Goal: Task Accomplishment & Management: Manage account settings

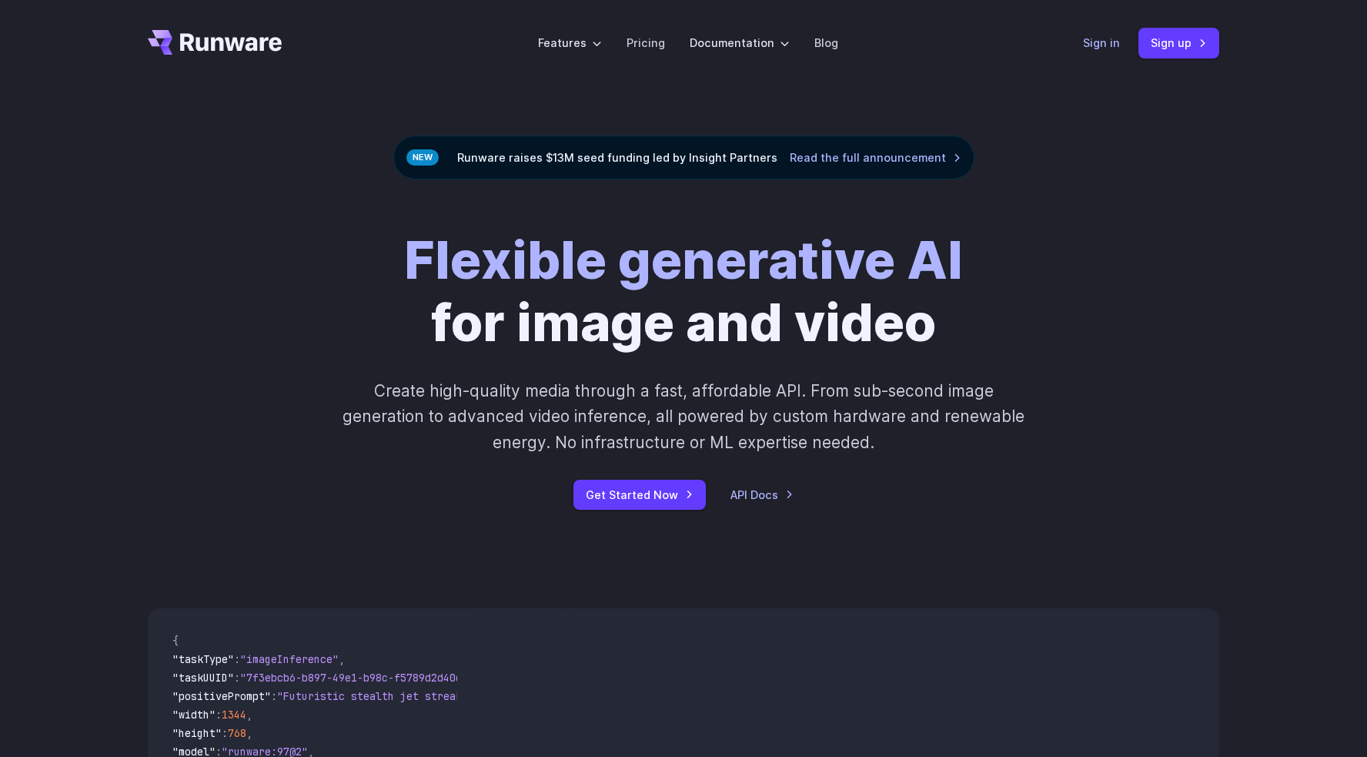
click at [1112, 42] on link "Sign in" at bounding box center [1101, 43] width 37 height 18
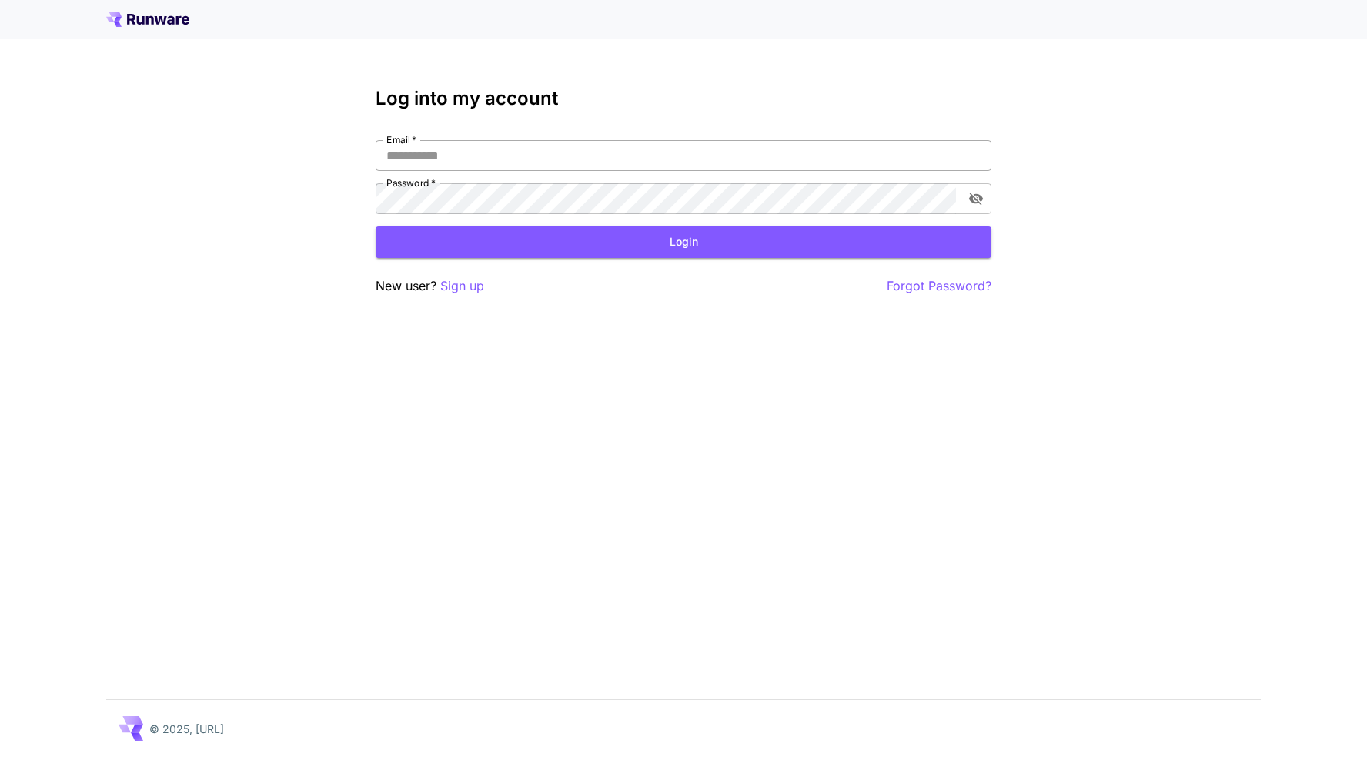
click at [429, 162] on input "Email   *" at bounding box center [684, 155] width 616 height 31
type input "**********"
click at [679, 244] on button "Login" at bounding box center [684, 242] width 616 height 32
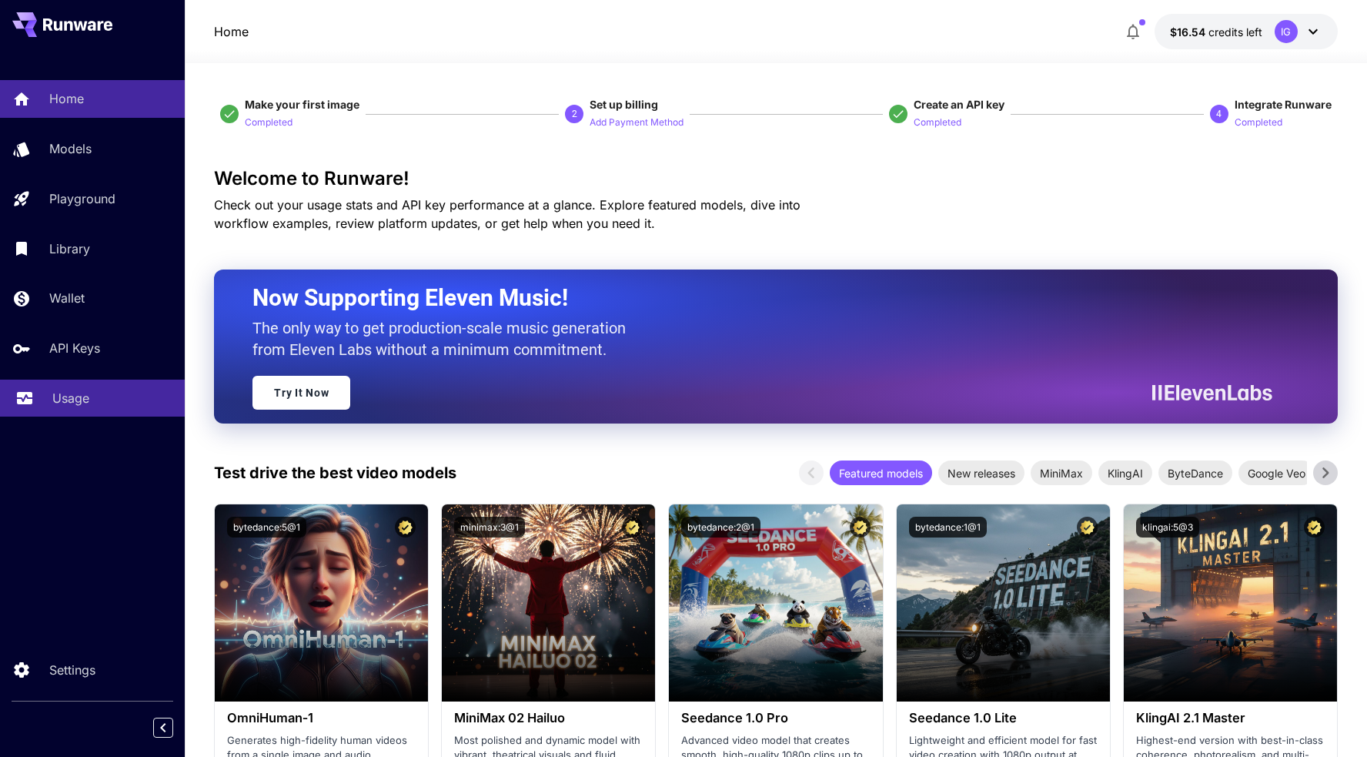
click at [78, 393] on p "Usage" at bounding box center [70, 398] width 37 height 18
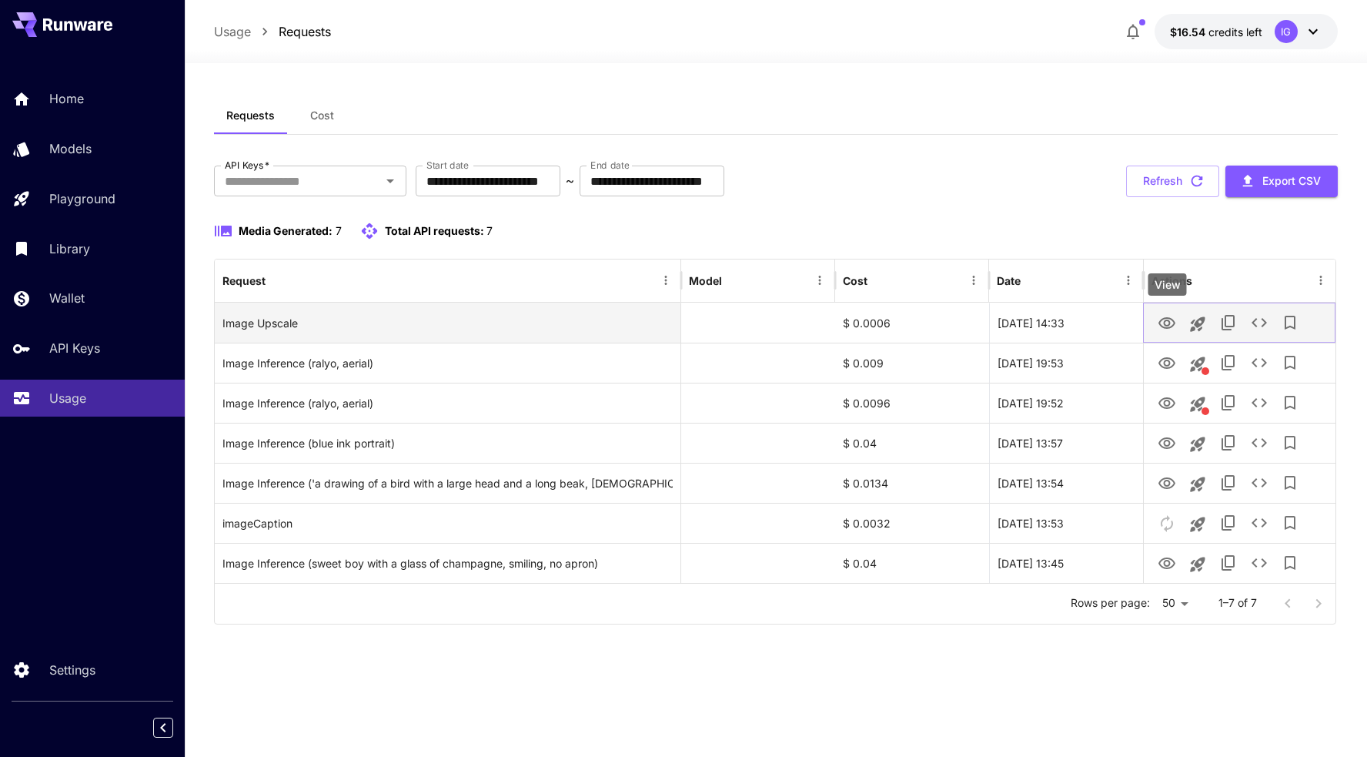
click at [1164, 324] on icon "View" at bounding box center [1166, 323] width 17 height 12
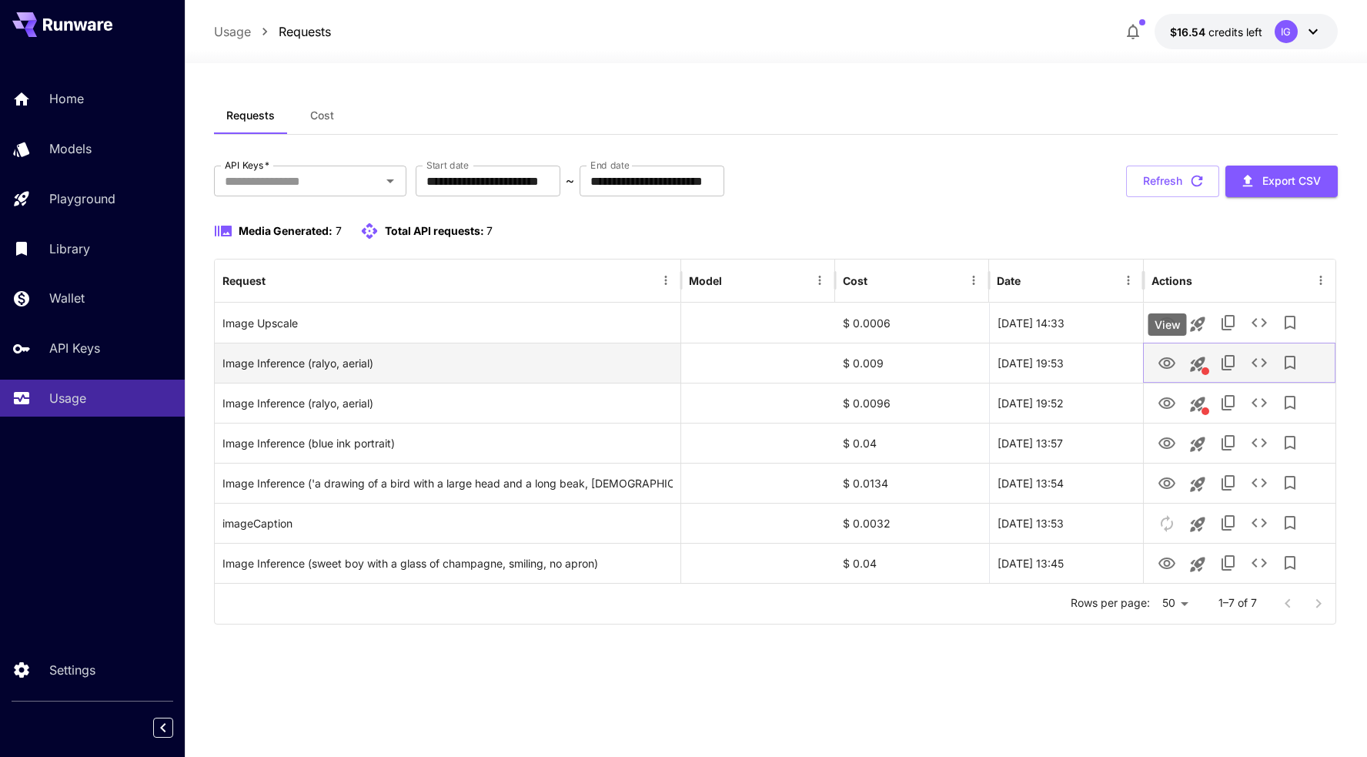
click at [1161, 356] on icon "View" at bounding box center [1166, 363] width 18 height 18
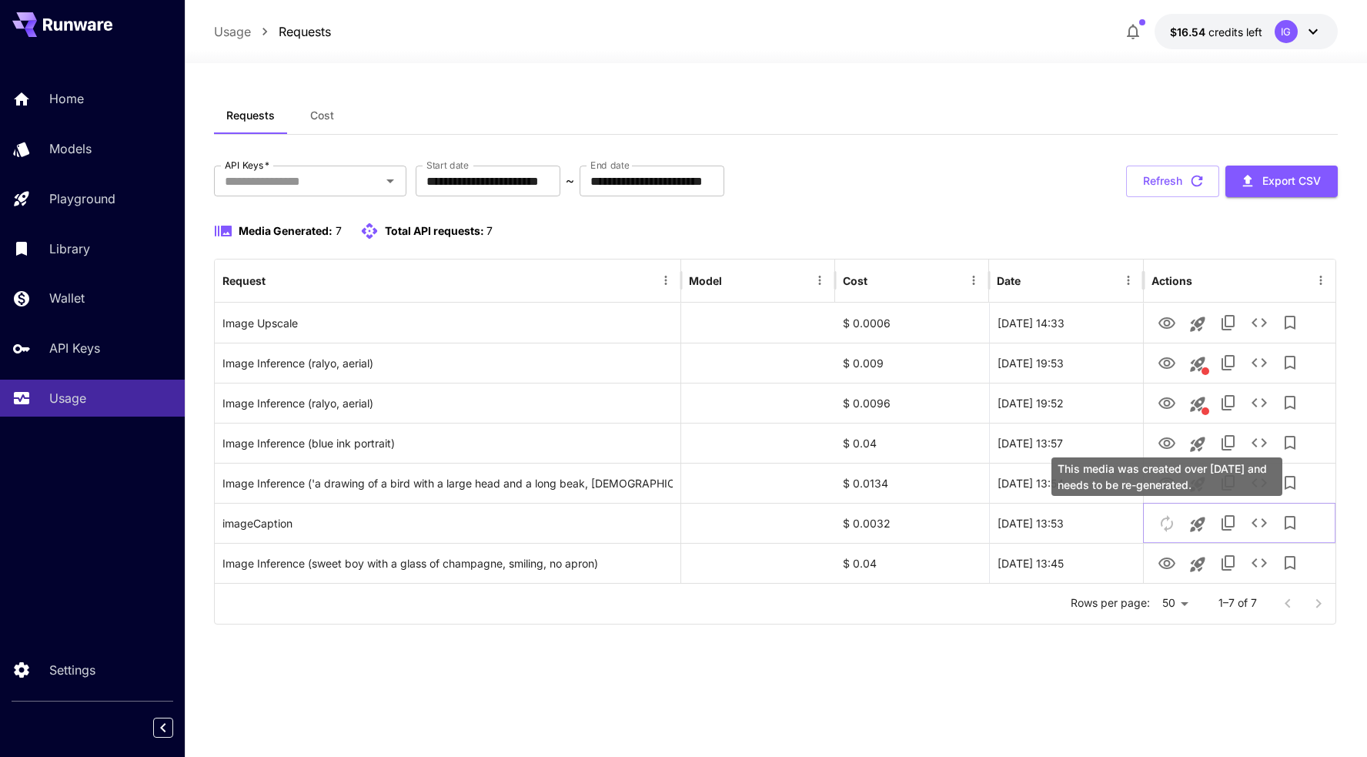
click at [1167, 493] on div "This media was created over 7 days ago and needs to be re-generated." at bounding box center [1166, 476] width 231 height 38
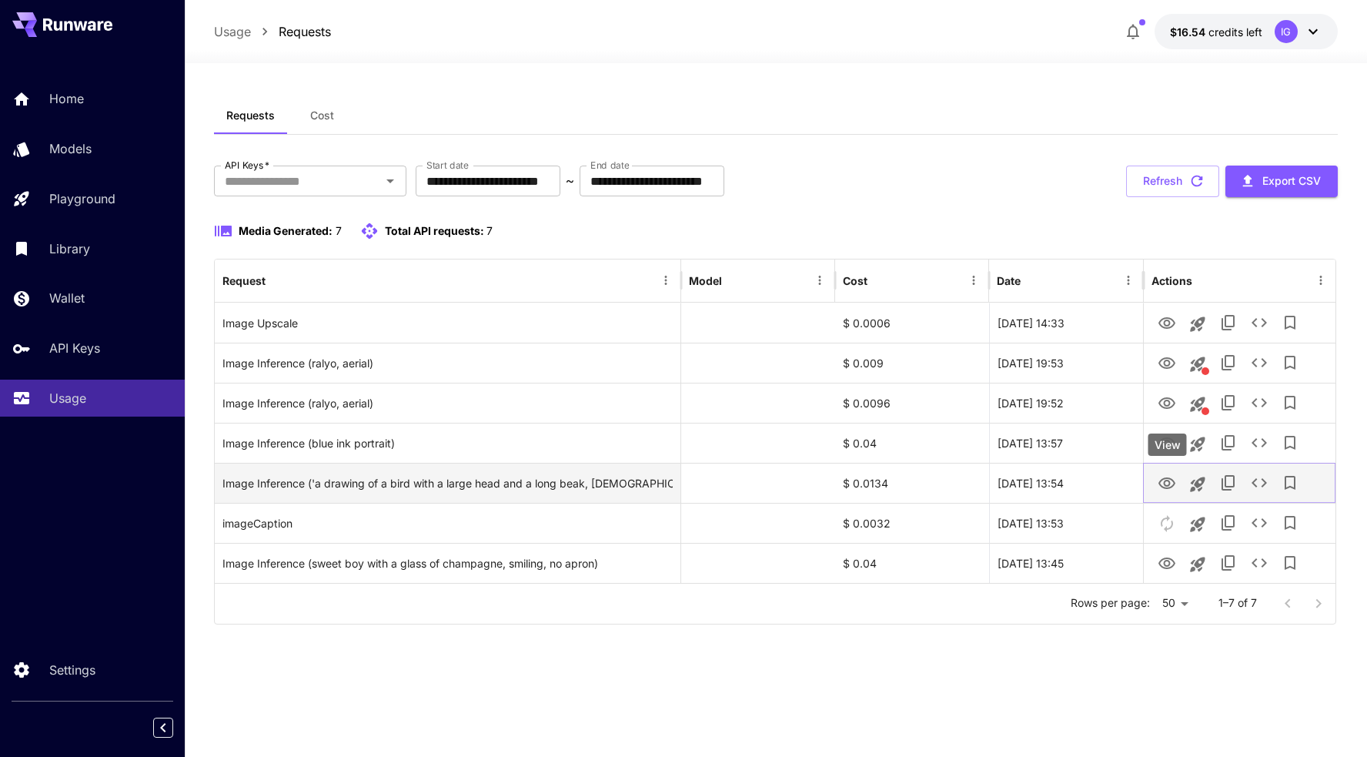
click at [1171, 481] on icon "View" at bounding box center [1166, 483] width 18 height 18
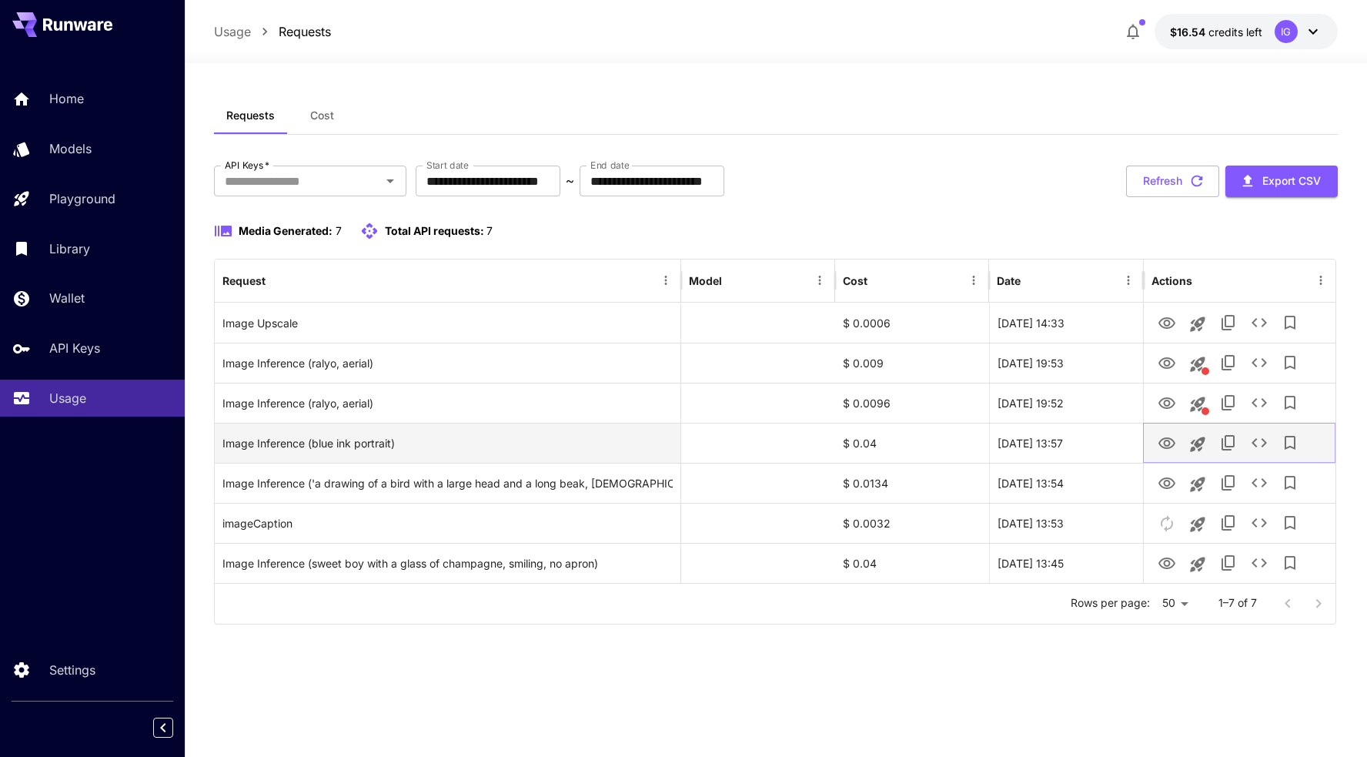
click at [1174, 439] on icon "View" at bounding box center [1166, 443] width 18 height 18
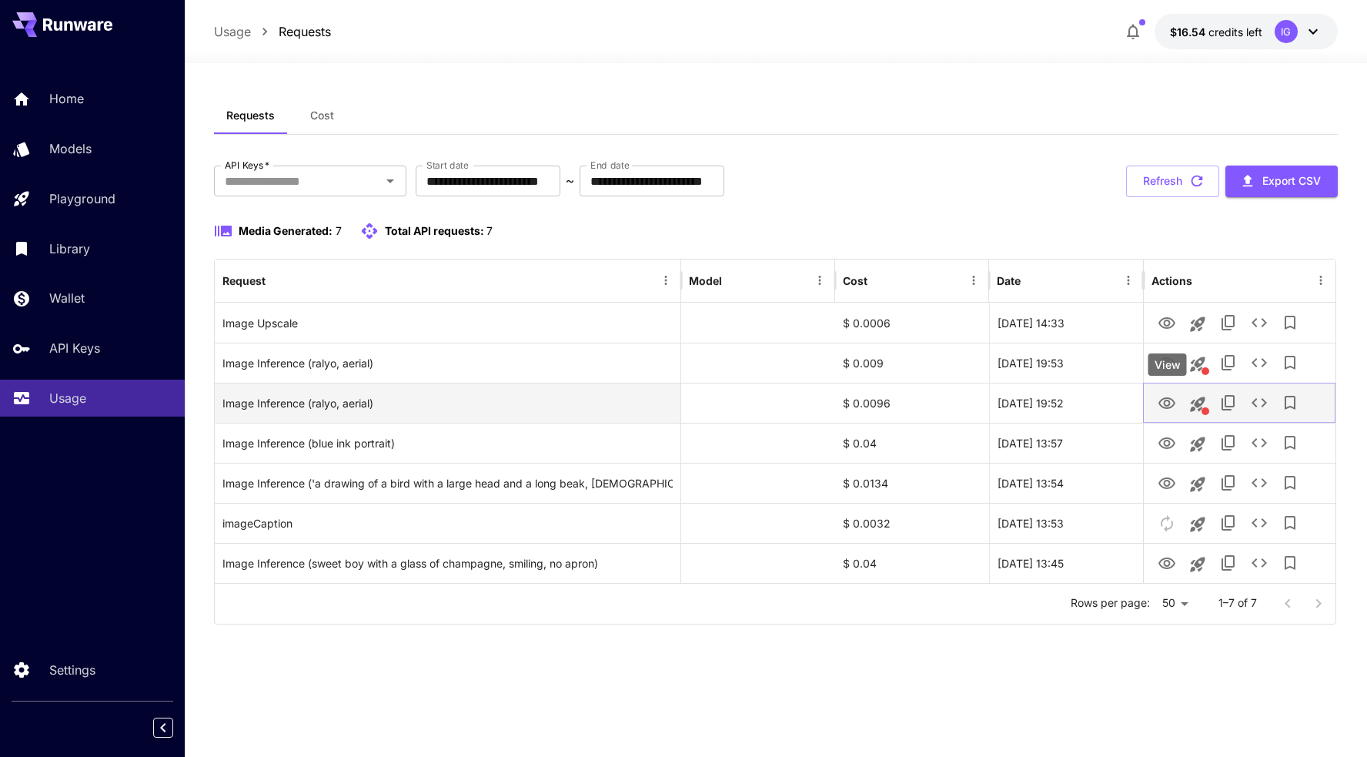
click at [1161, 397] on icon "View" at bounding box center [1166, 403] width 18 height 18
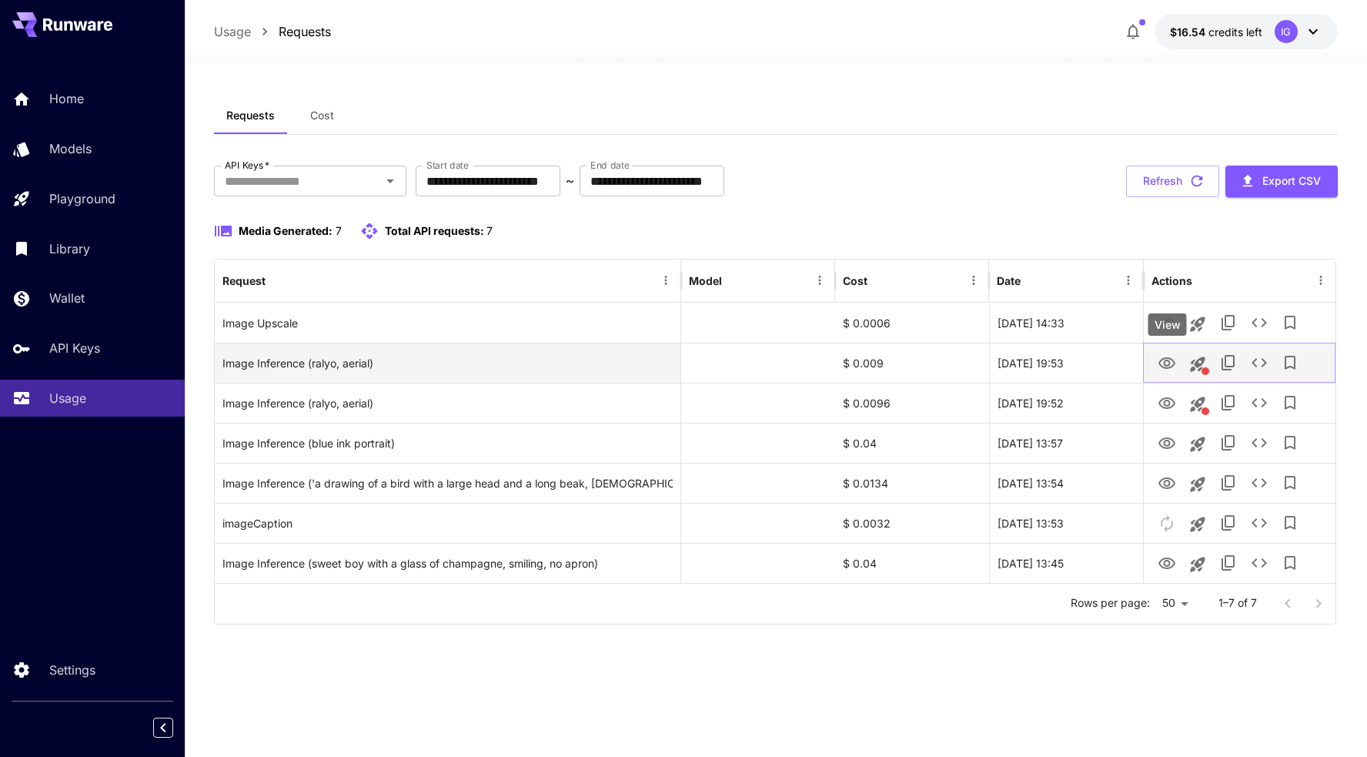
click at [1171, 361] on icon "View" at bounding box center [1166, 363] width 18 height 18
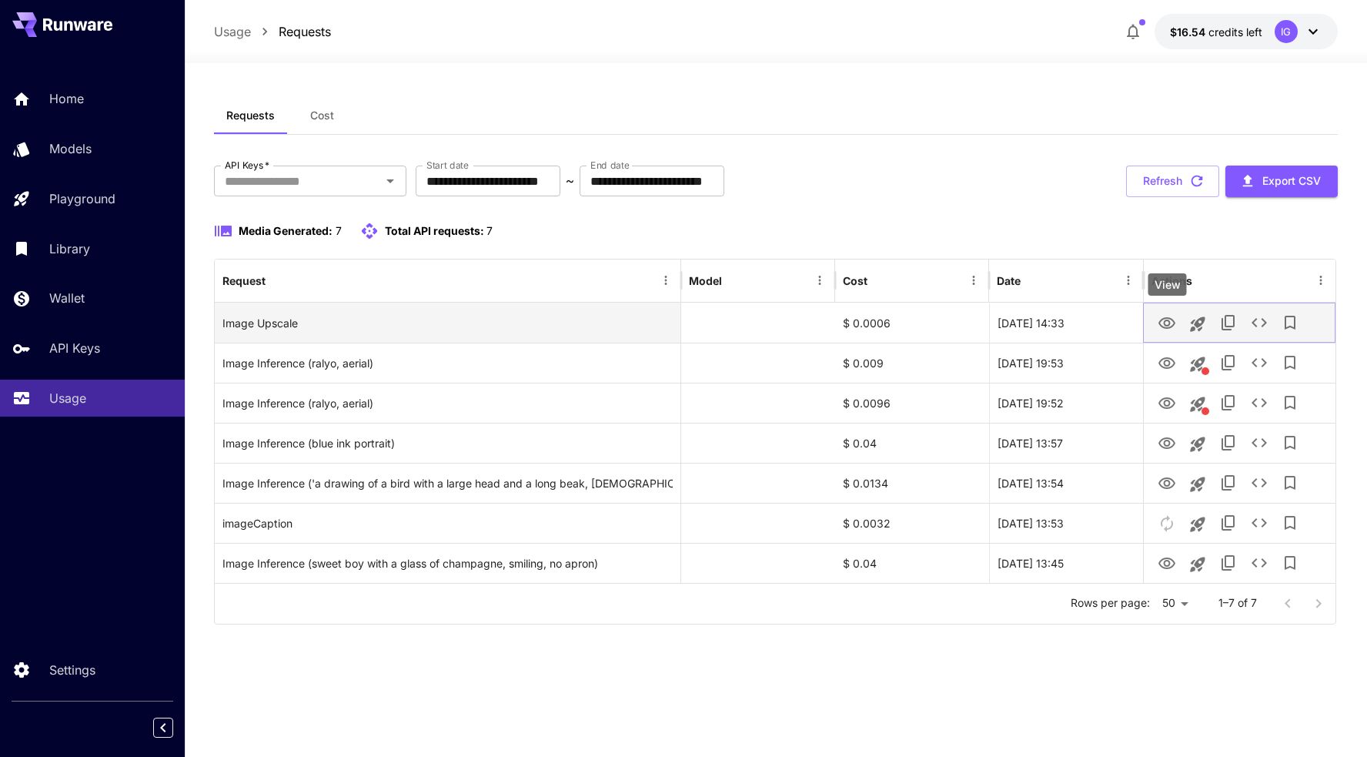
click at [1172, 321] on icon "View" at bounding box center [1166, 323] width 18 height 18
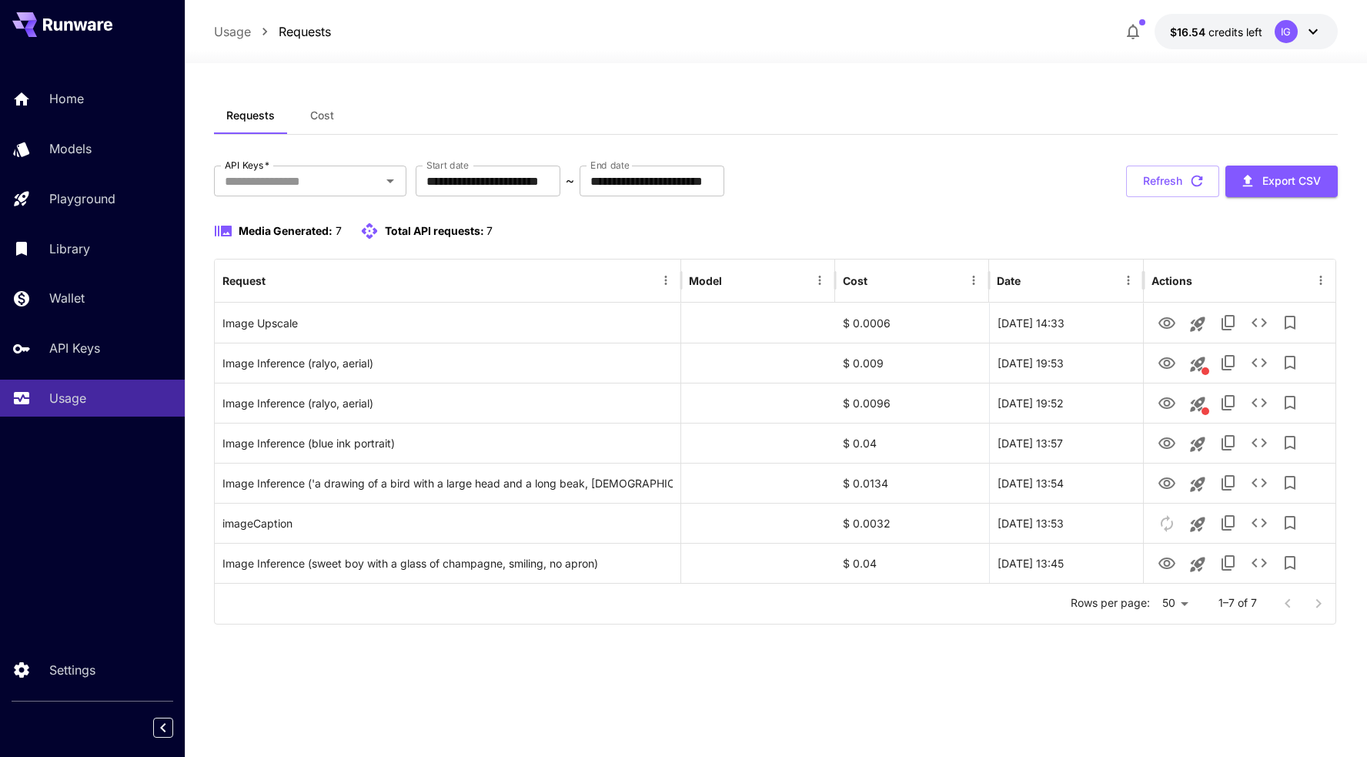
click at [845, 129] on div "Requests Cost" at bounding box center [775, 116] width 1123 height 38
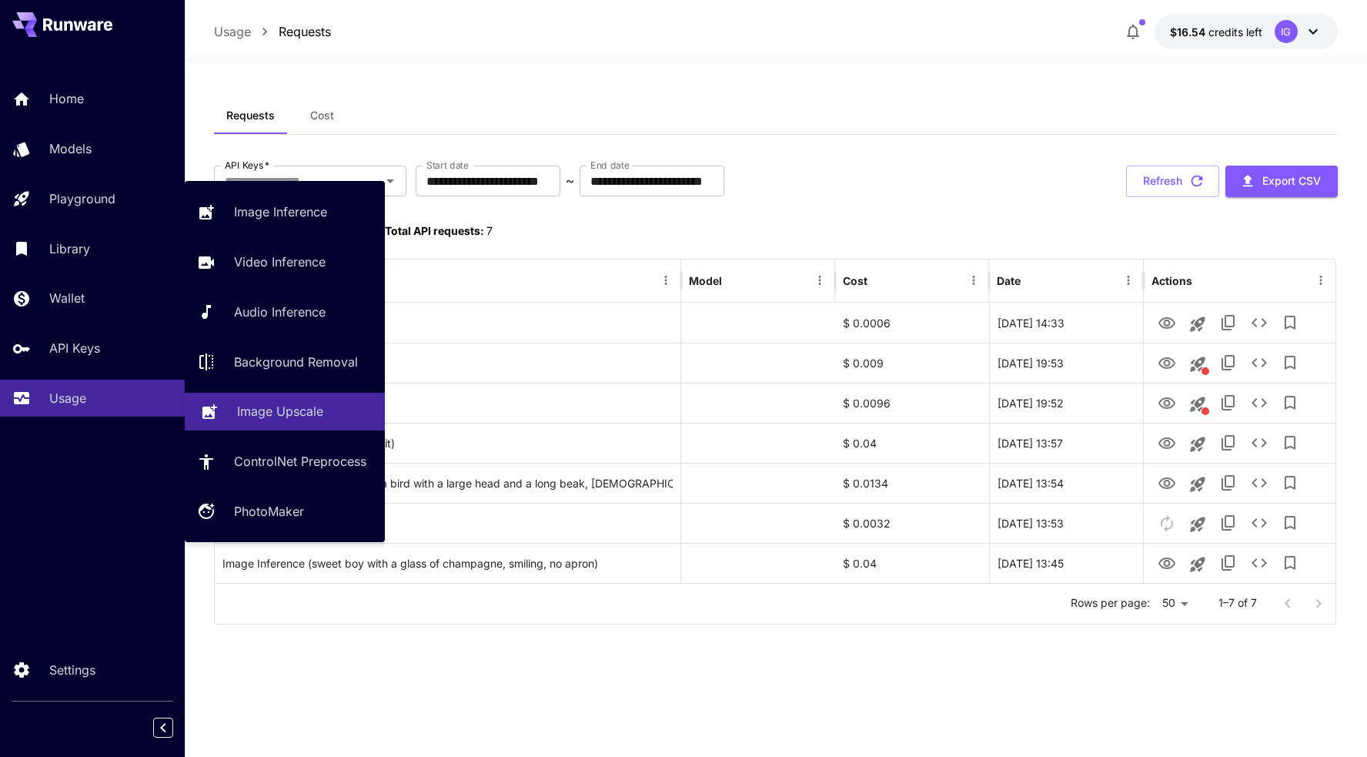
click at [312, 429] on link "Image Upscale" at bounding box center [285, 411] width 200 height 38
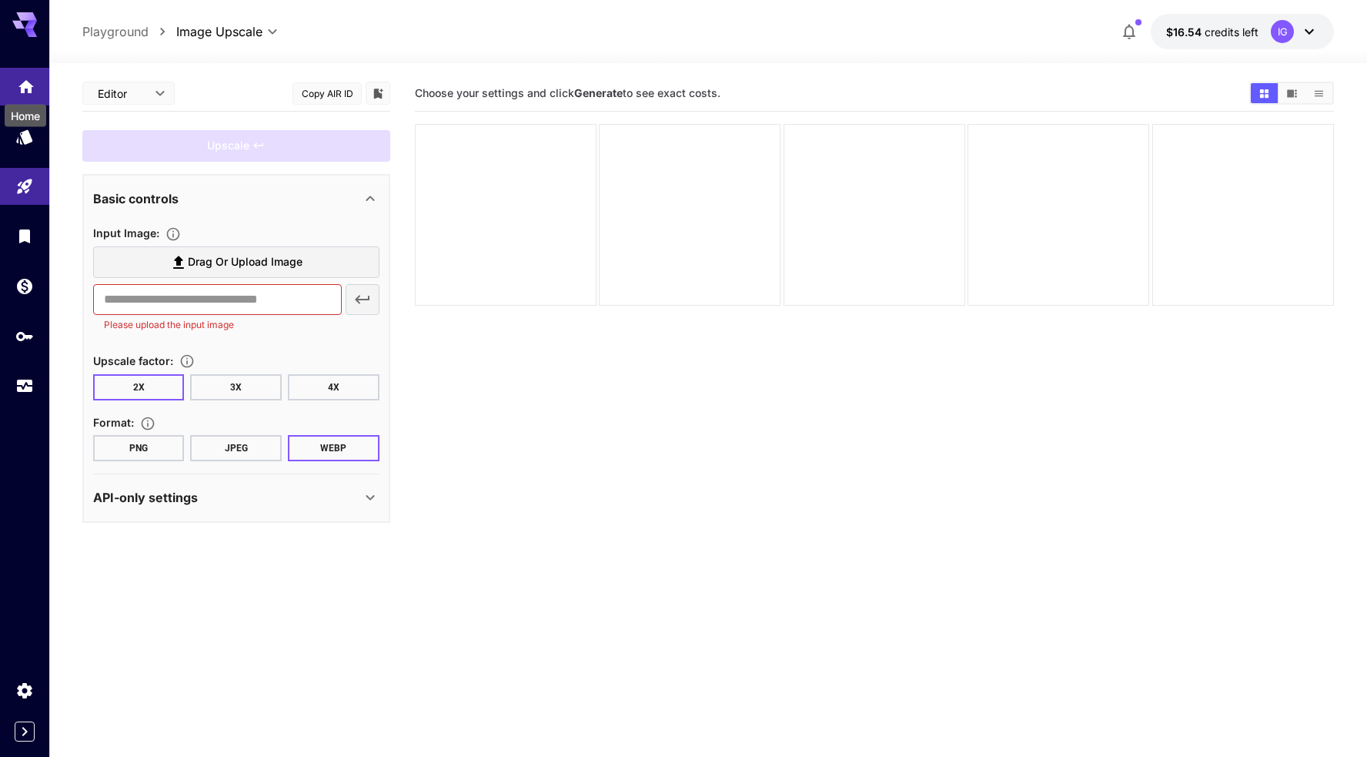
click at [21, 92] on icon "Home" at bounding box center [26, 82] width 18 height 18
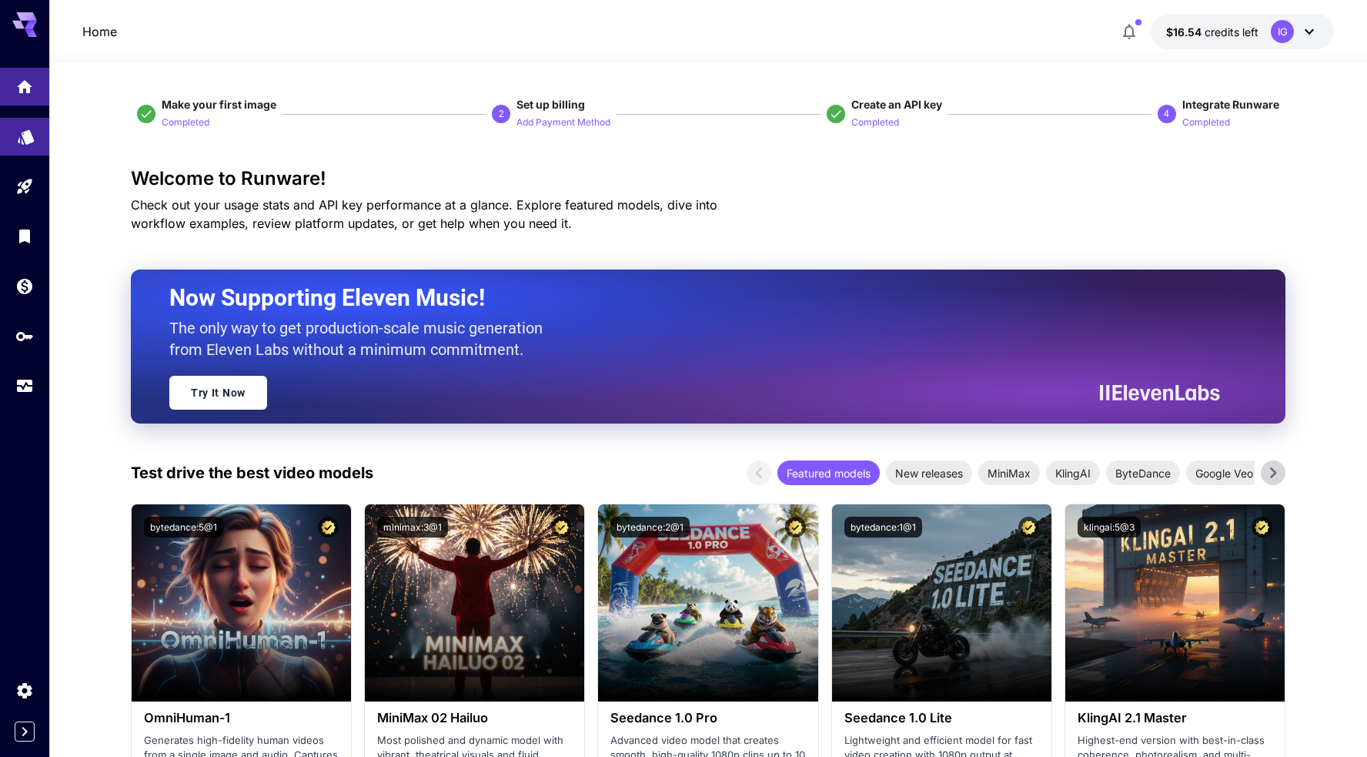
click at [12, 138] on link at bounding box center [24, 137] width 49 height 38
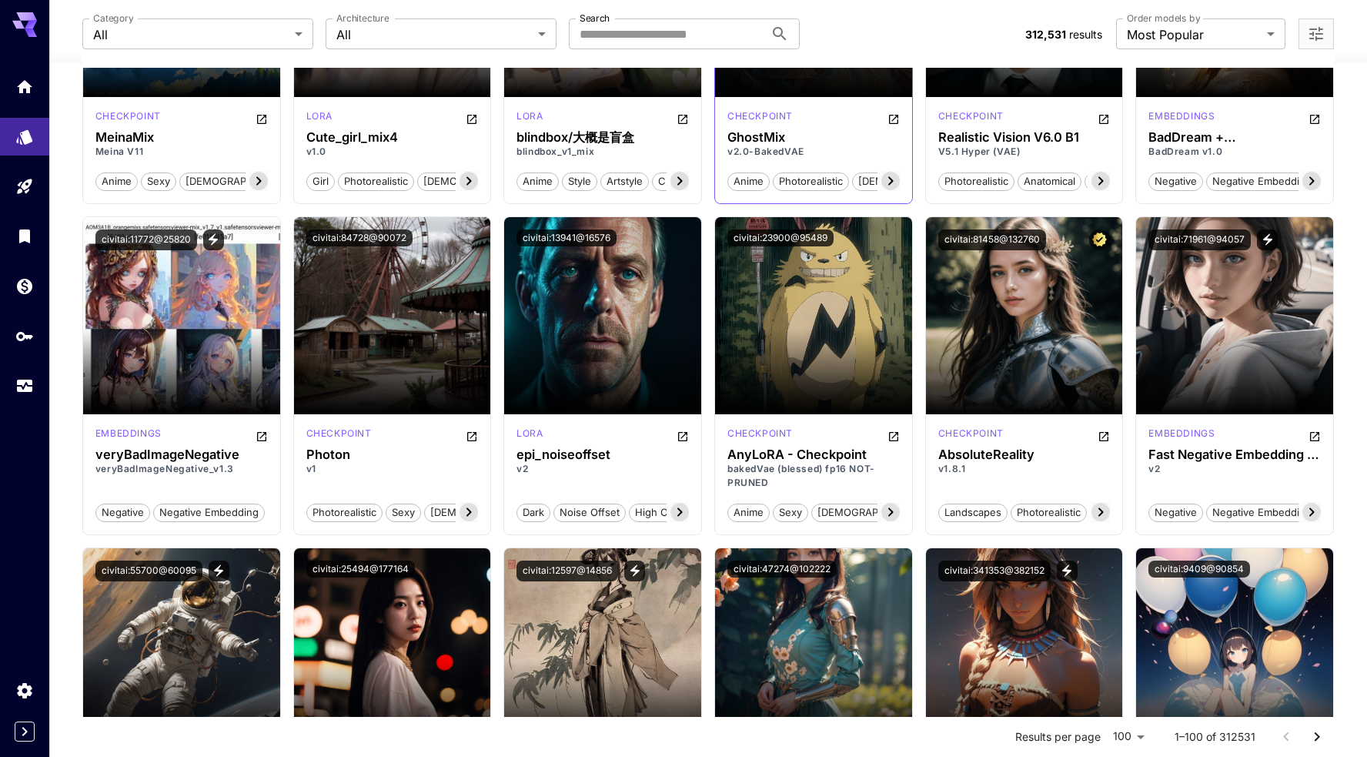
scroll to position [2498, 0]
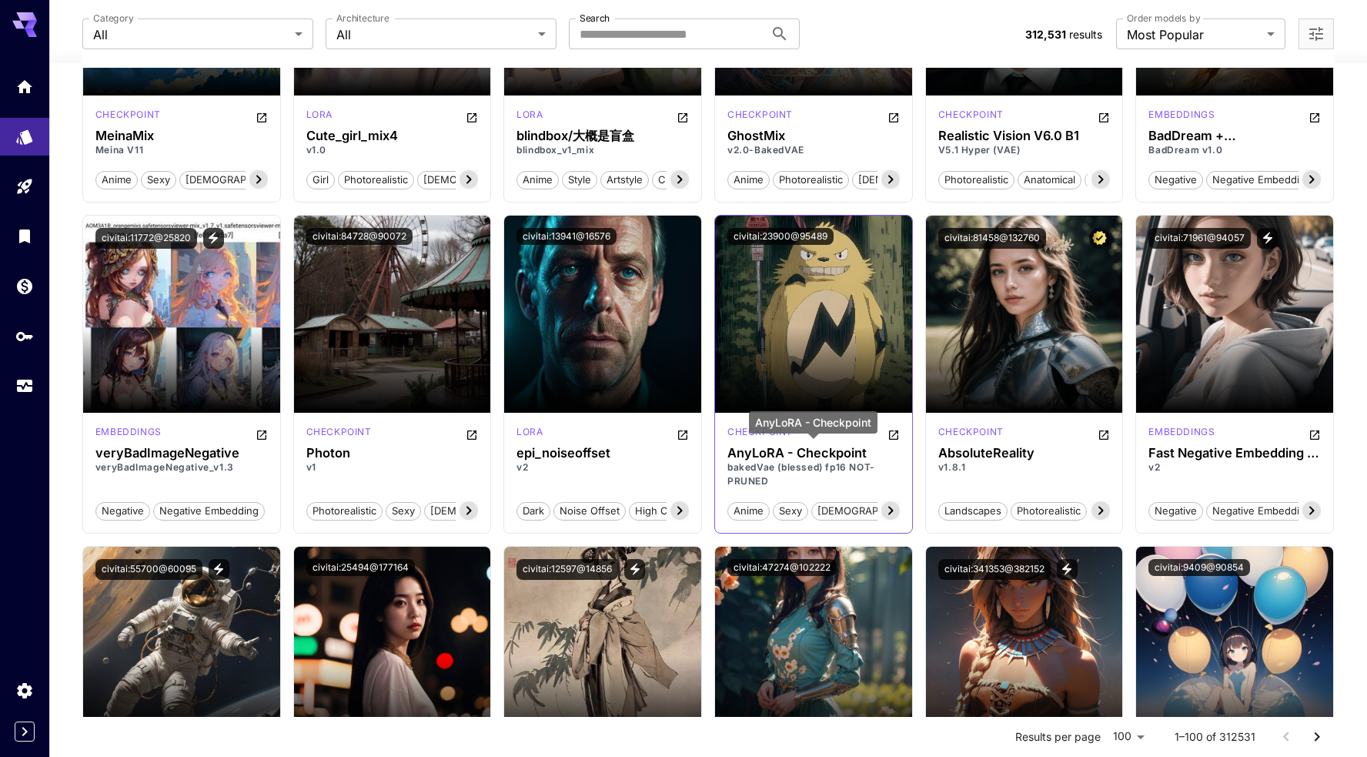
click at [814, 455] on h3 "AnyLoRA - Checkpoint" at bounding box center [813, 453] width 172 height 15
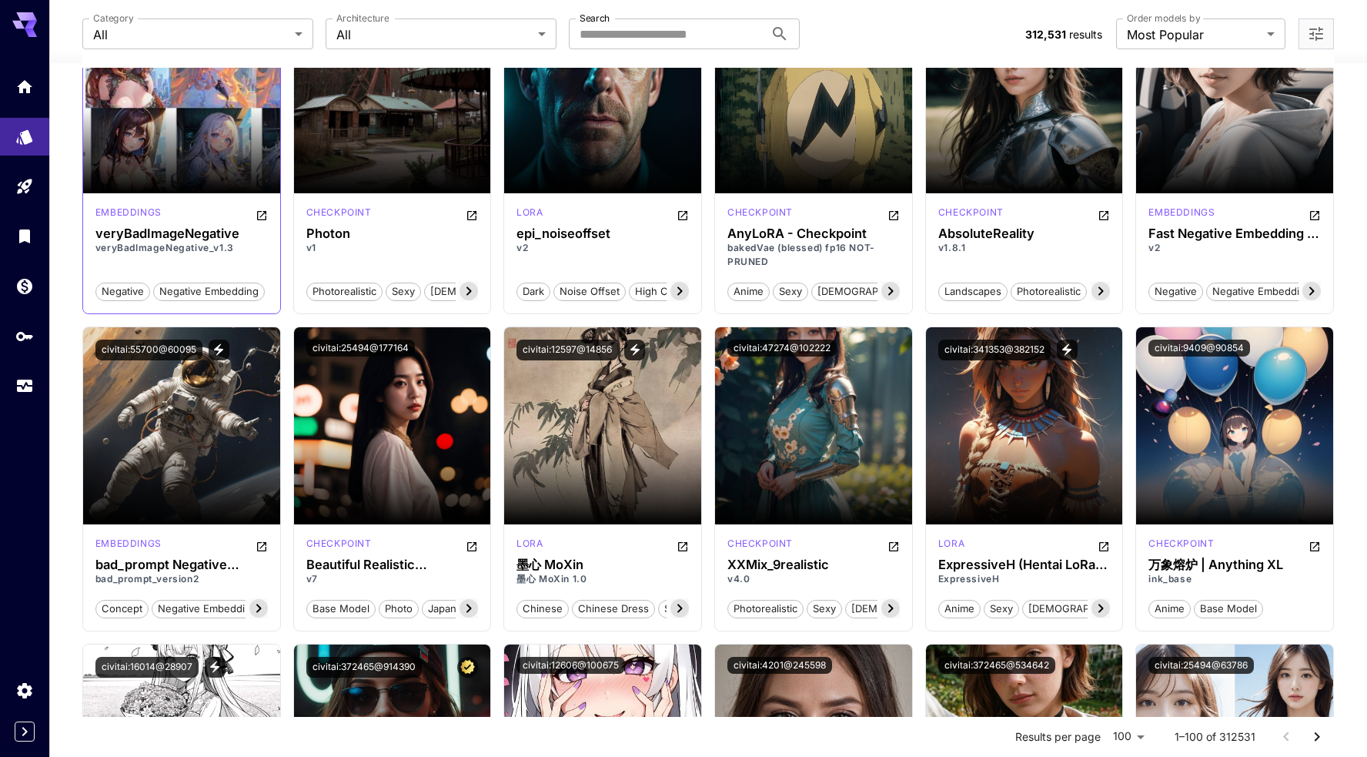
scroll to position [2715, 0]
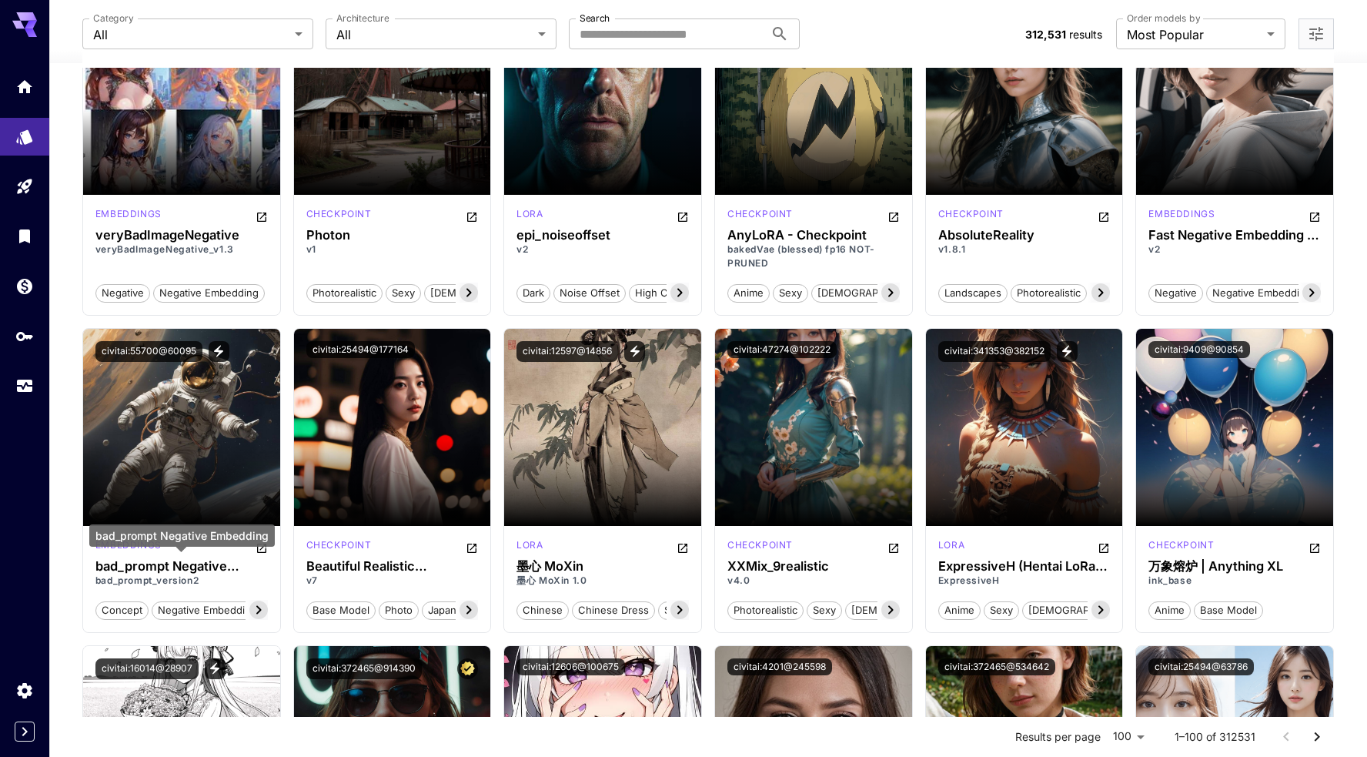
click at [260, 545] on div "bad_prompt Negative Embedding" at bounding box center [181, 535] width 185 height 22
click at [261, 547] on icon "Open in CivitAI" at bounding box center [262, 548] width 12 height 12
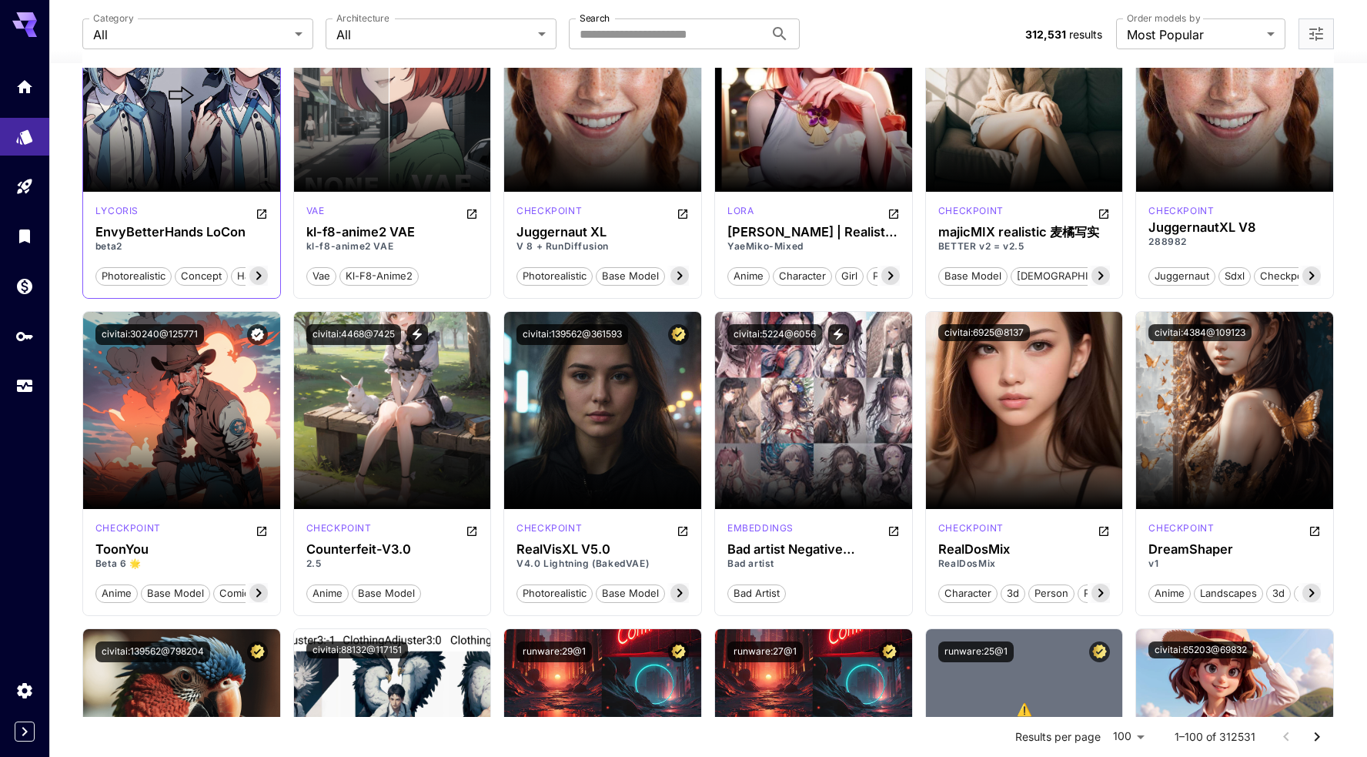
scroll to position [4345, 0]
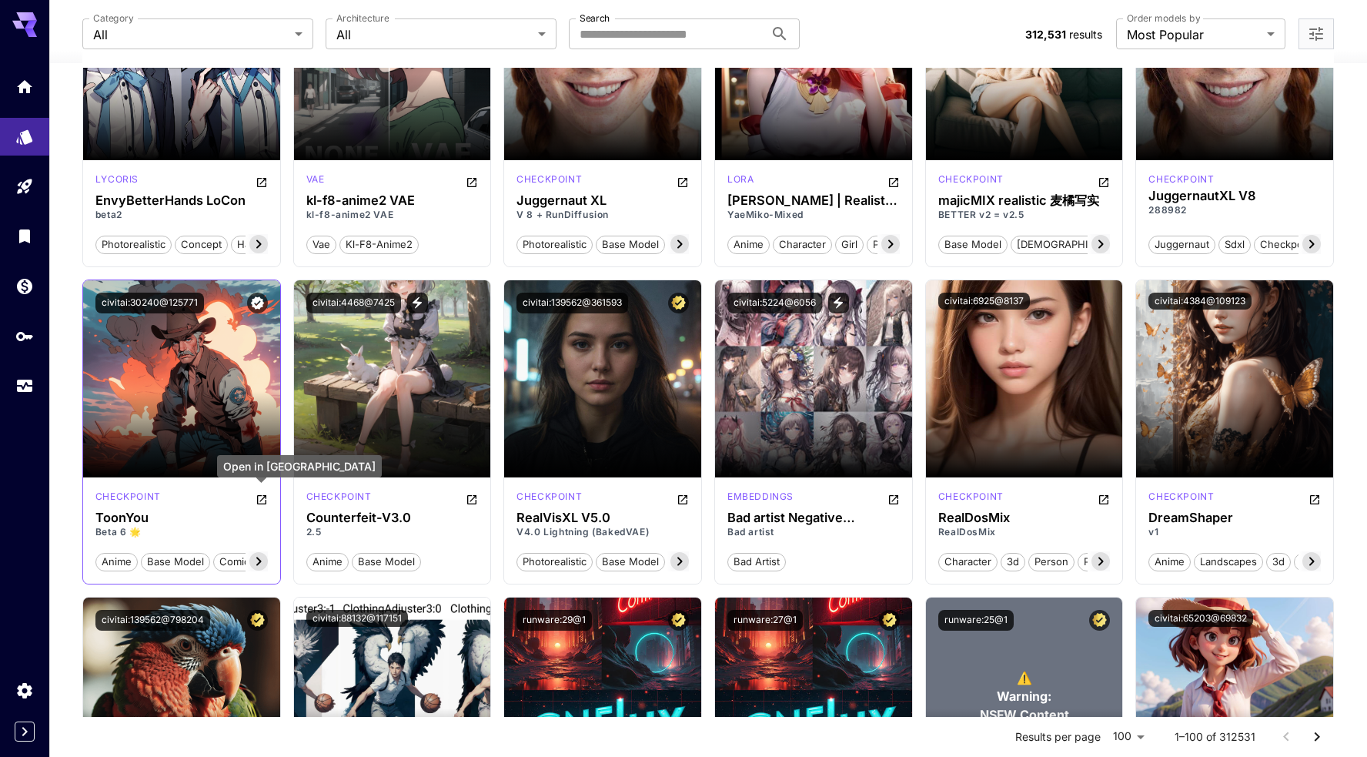
click at [264, 496] on icon "Open in CivitAI" at bounding box center [262, 499] width 12 height 12
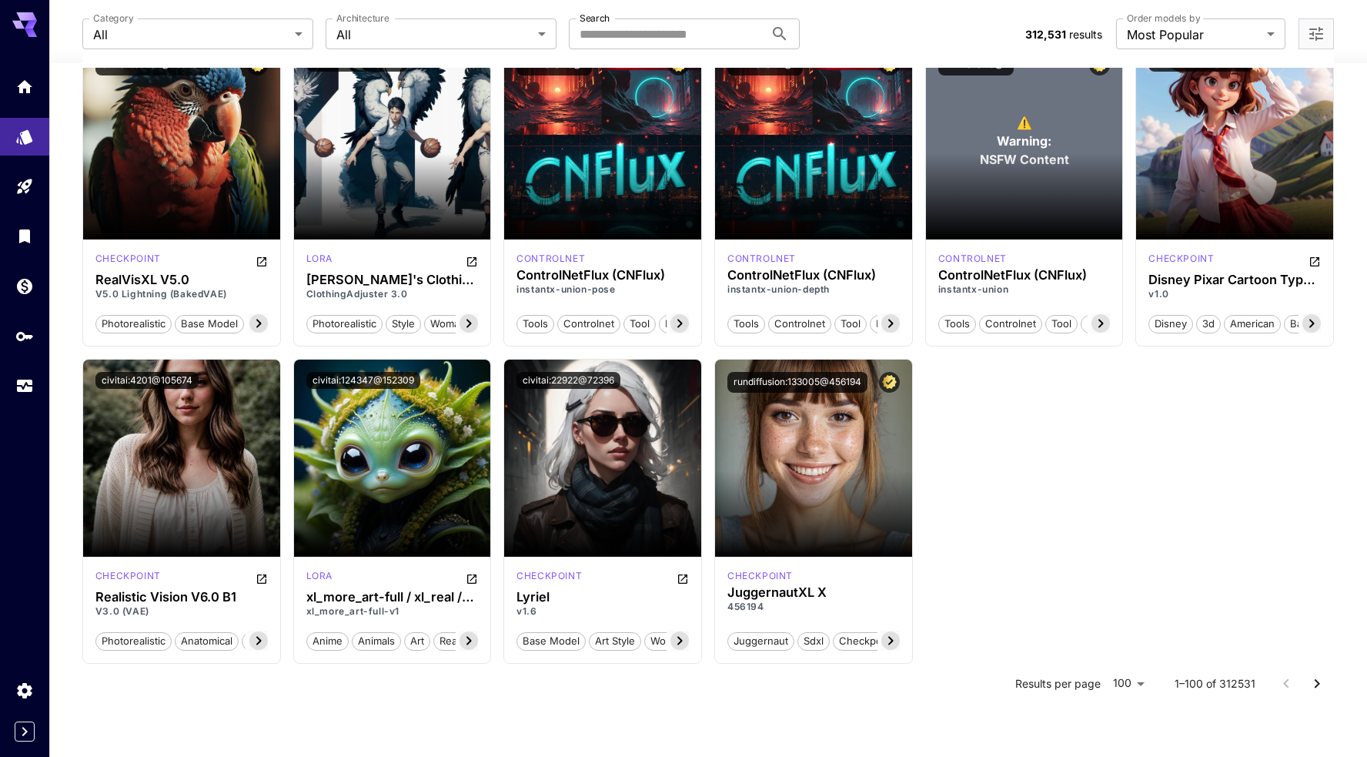
scroll to position [4911, 0]
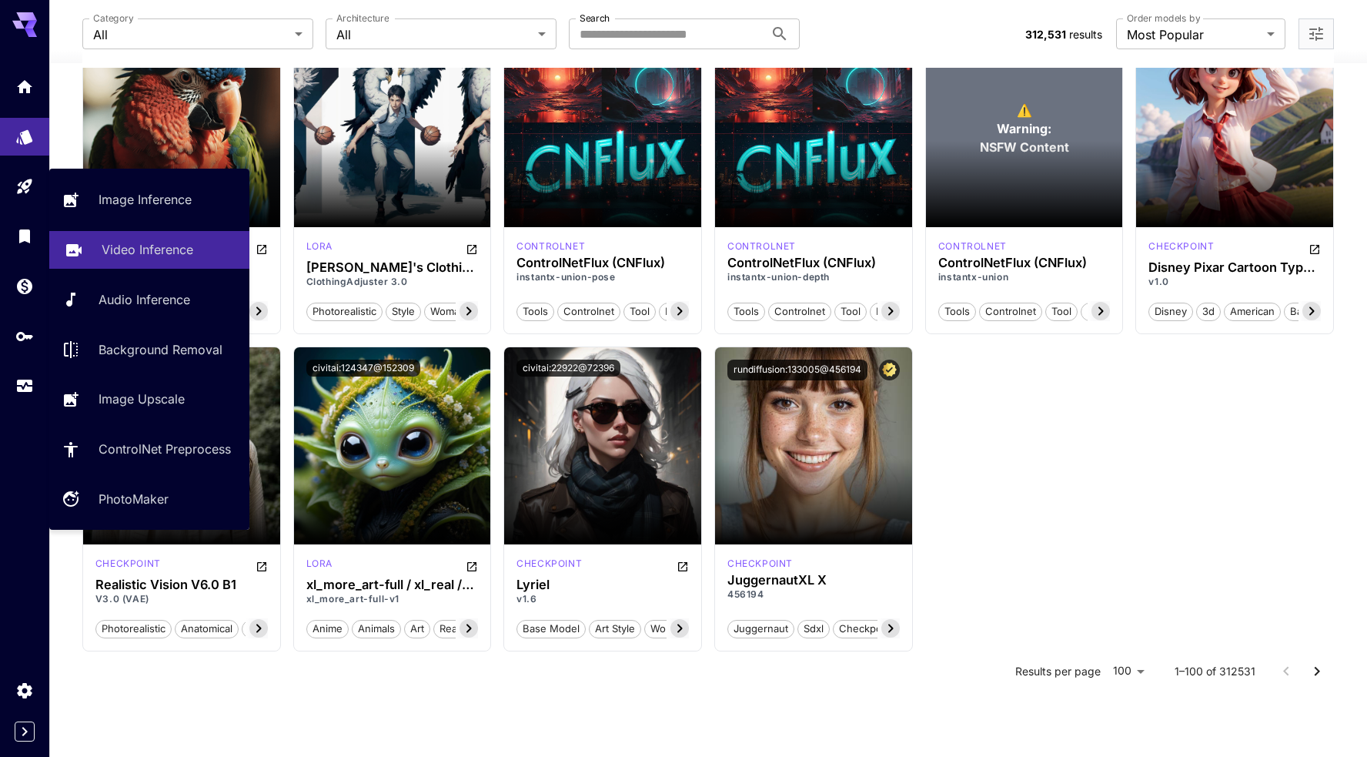
click at [149, 259] on p "Video Inference" at bounding box center [148, 249] width 92 height 18
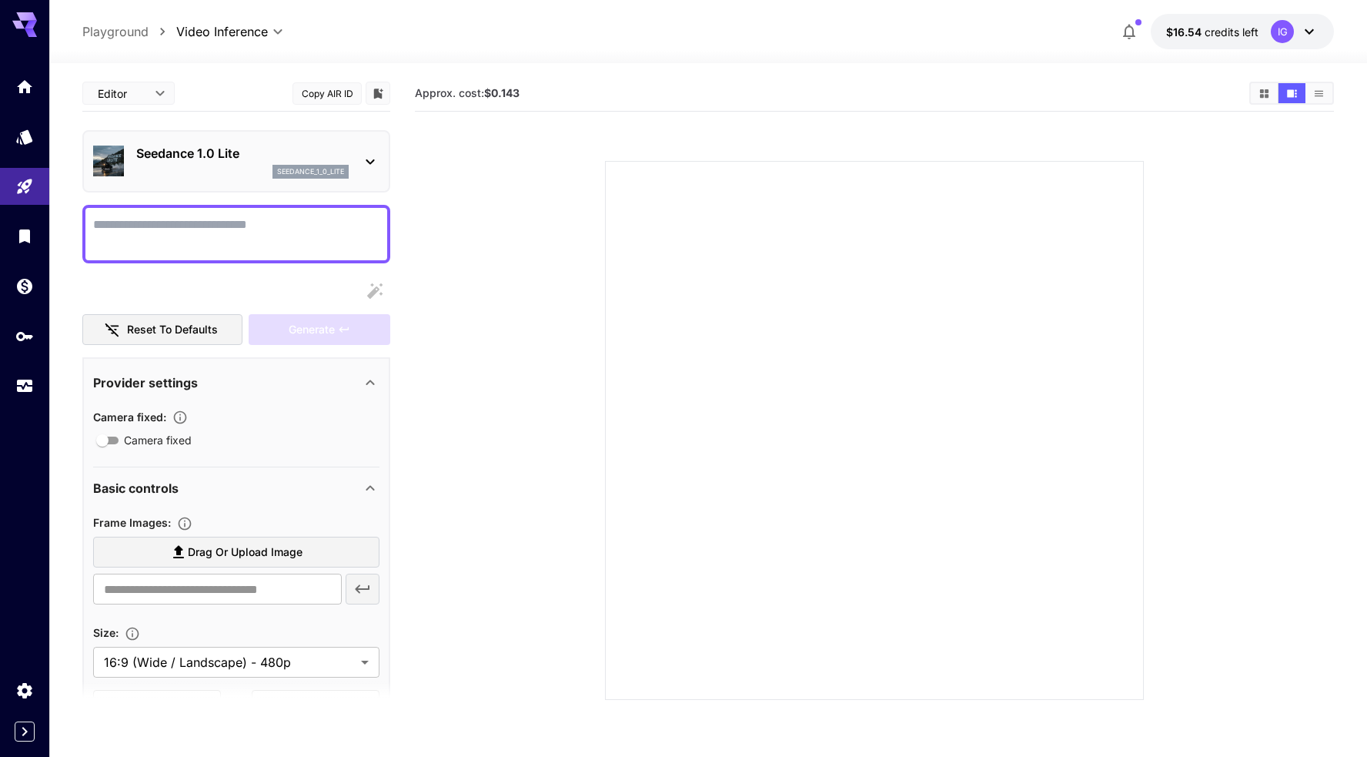
click at [374, 162] on icon at bounding box center [370, 161] width 18 height 18
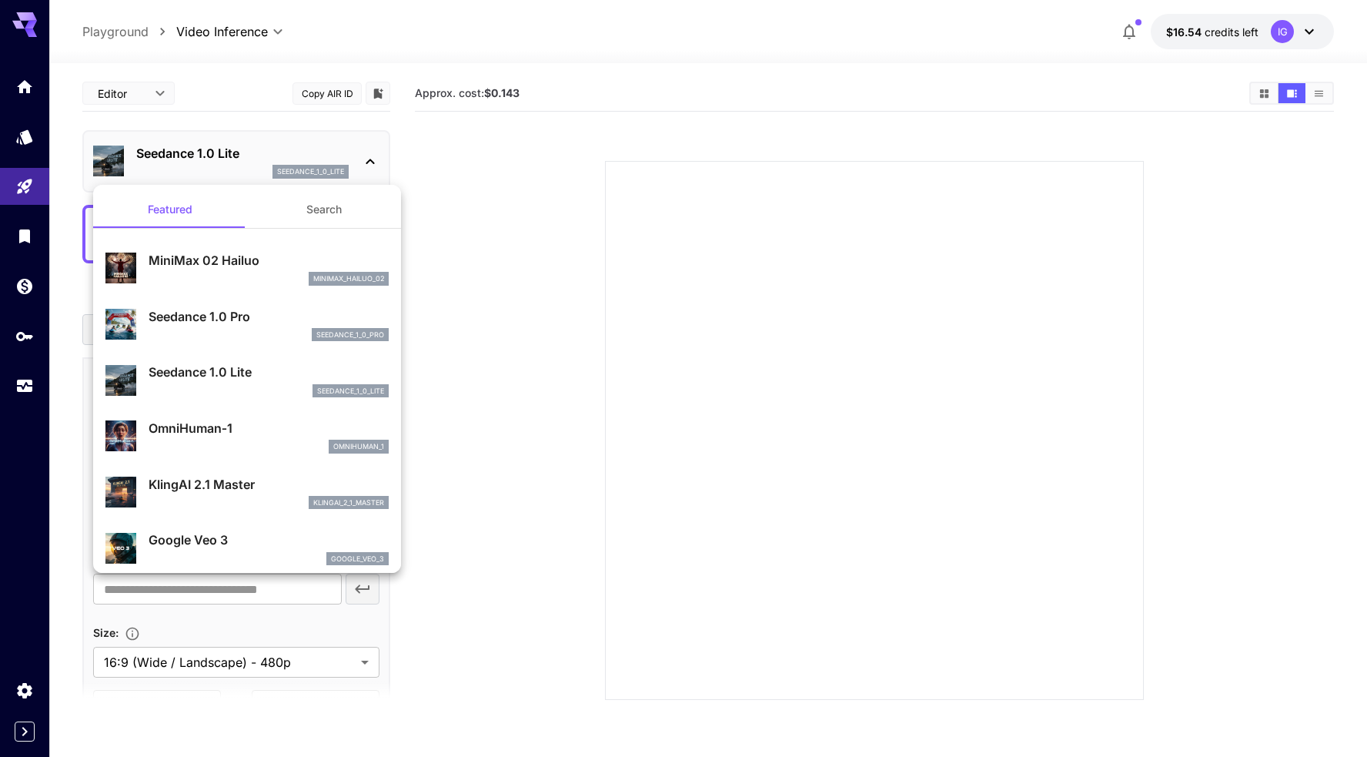
click at [374, 162] on div at bounding box center [683, 378] width 1367 height 757
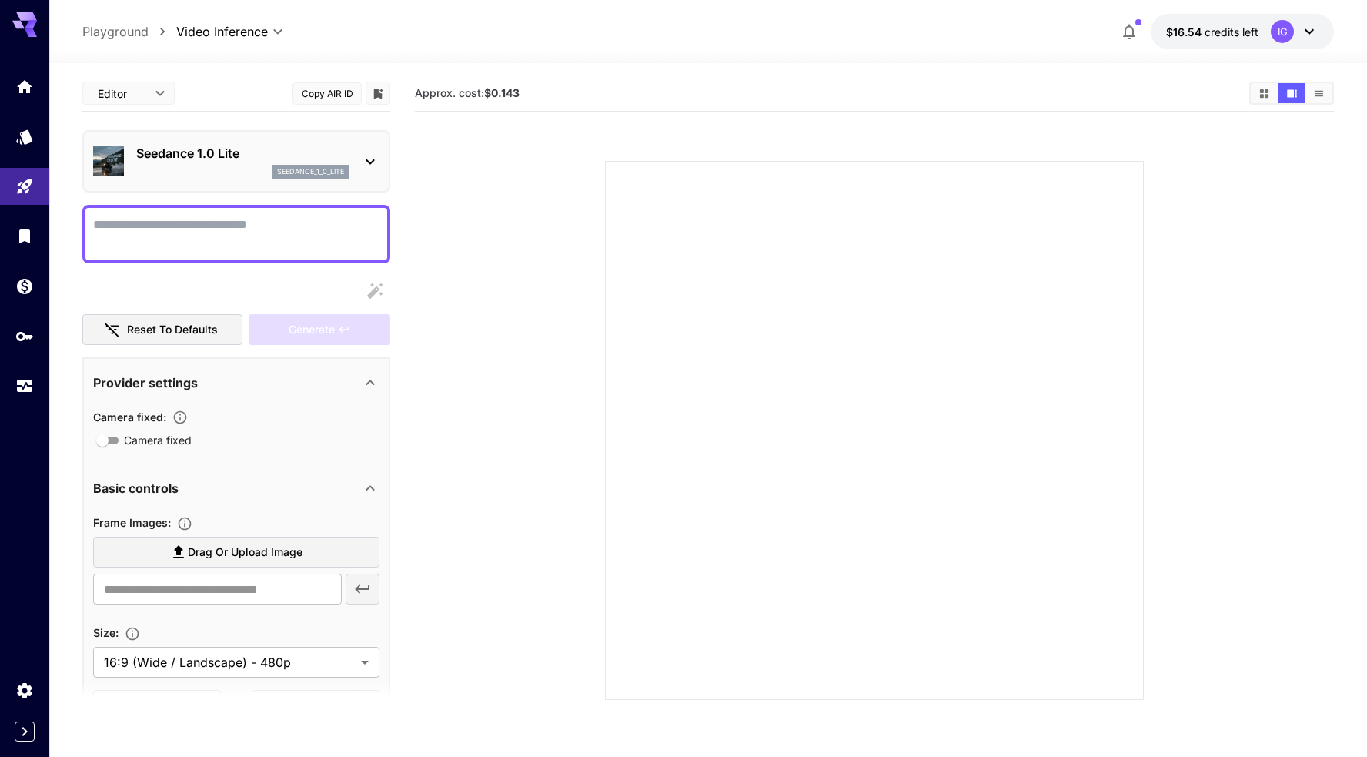
click at [374, 162] on icon at bounding box center [370, 161] width 18 height 18
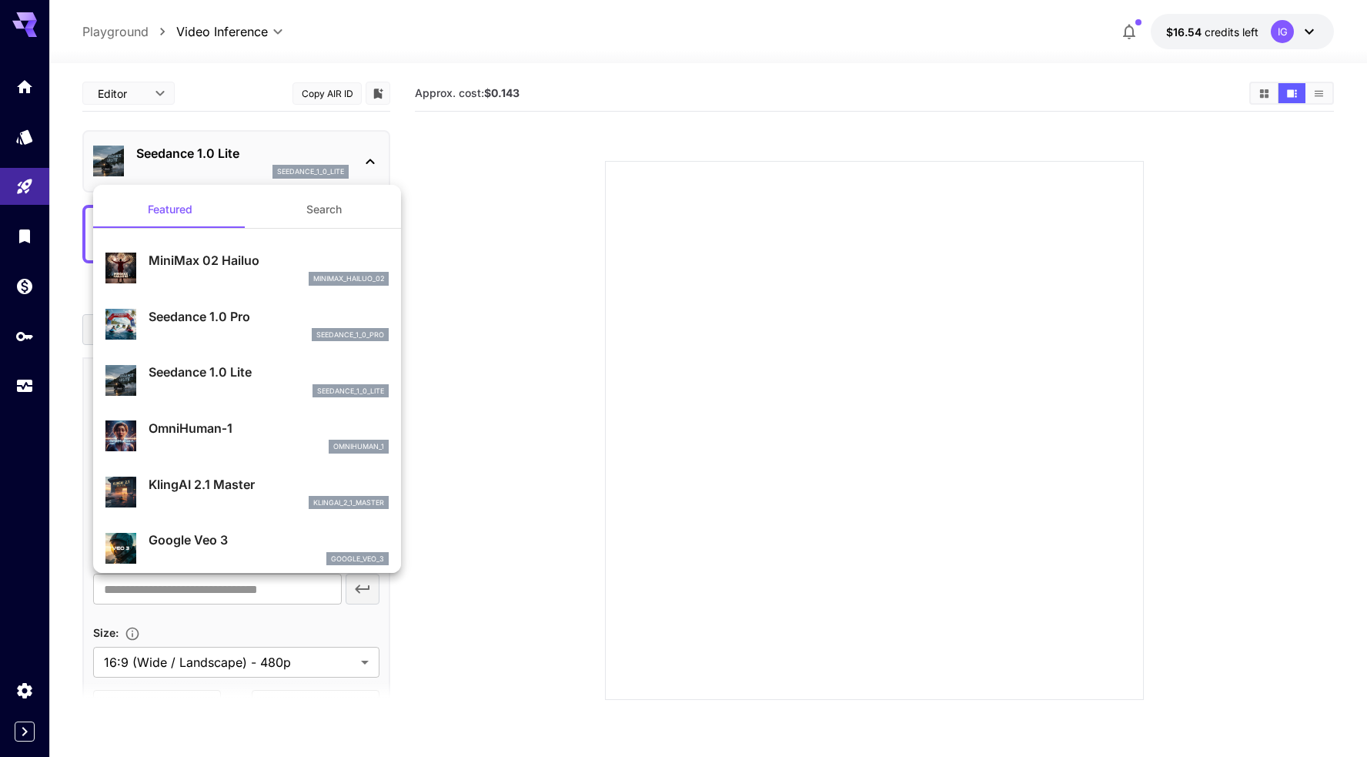
click at [182, 545] on p "Google Veo 3" at bounding box center [269, 539] width 240 height 18
type input "**********"
type input "****"
type input "***"
type input "*"
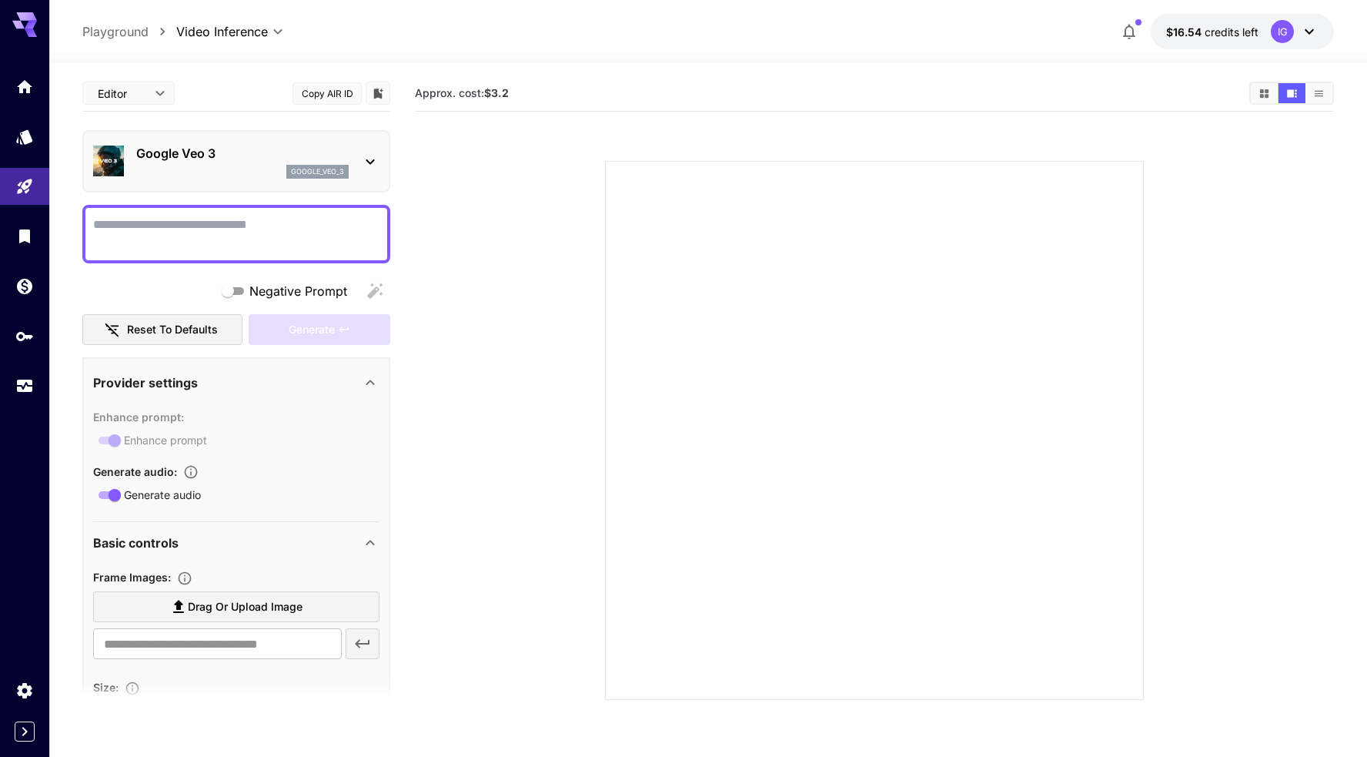
click at [109, 98] on body "**********" at bounding box center [683, 439] width 1367 height 878
click at [117, 97] on div at bounding box center [683, 378] width 1367 height 757
click at [141, 90] on body "**********" at bounding box center [683, 439] width 1367 height 878
click at [141, 90] on div at bounding box center [683, 378] width 1367 height 757
click at [155, 155] on p "Google Veo 3" at bounding box center [242, 153] width 212 height 18
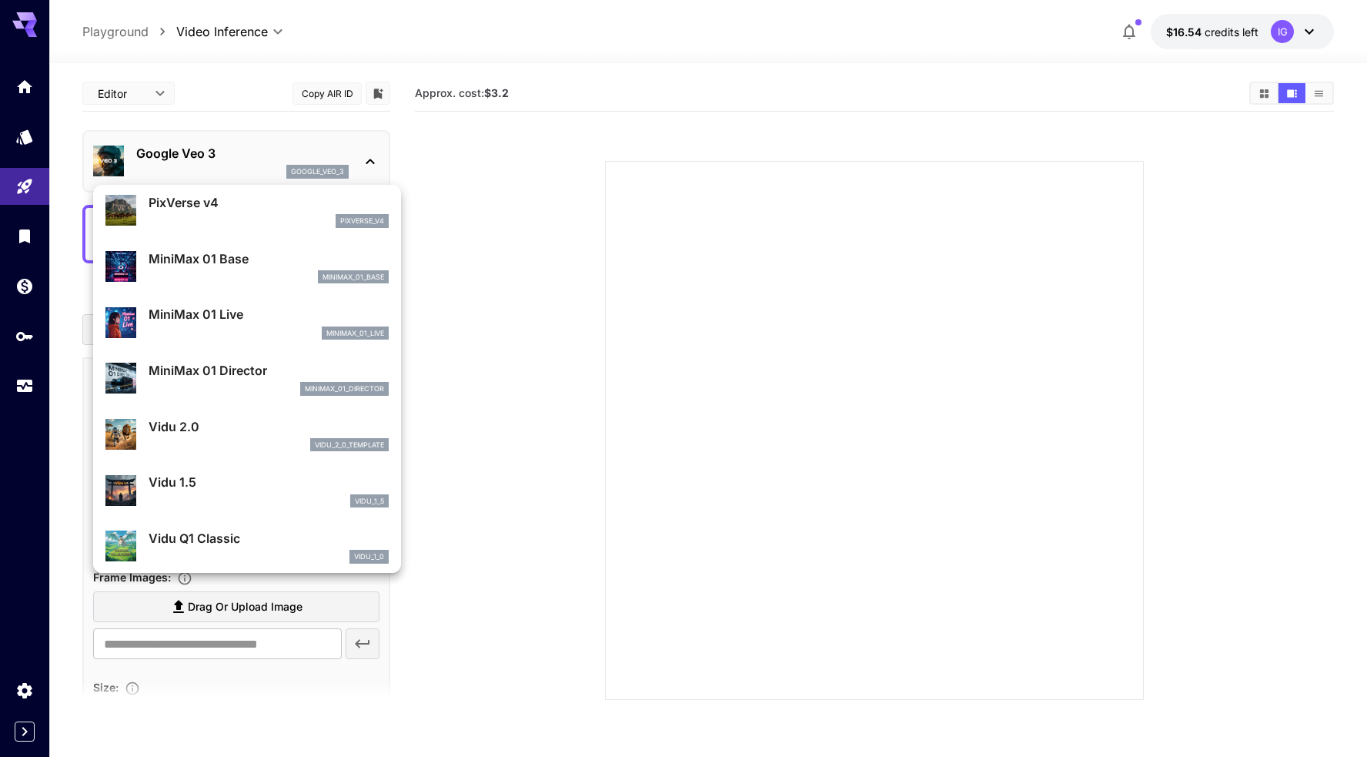
scroll to position [1245, 0]
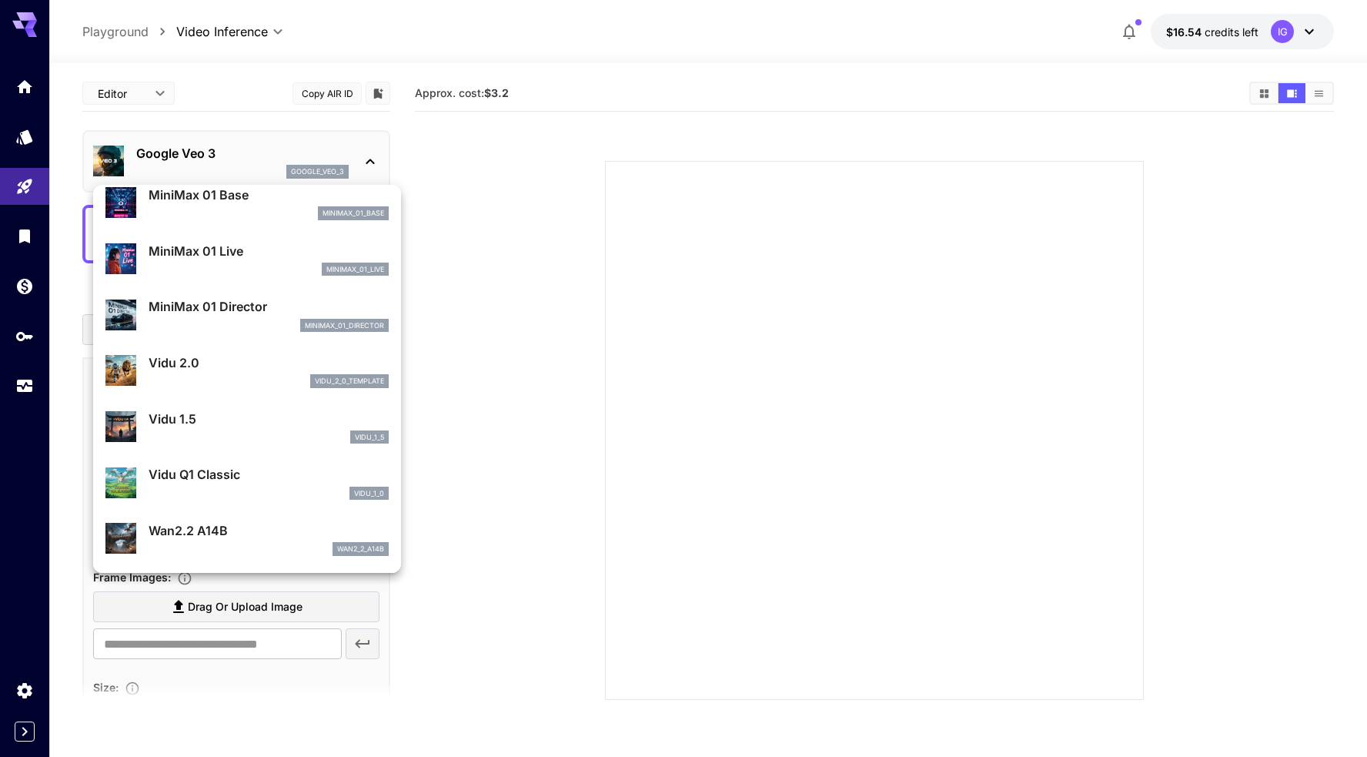
click at [164, 543] on div "wan2_2_a14b" at bounding box center [269, 549] width 240 height 14
type input "**********"
type input "***"
type input "*"
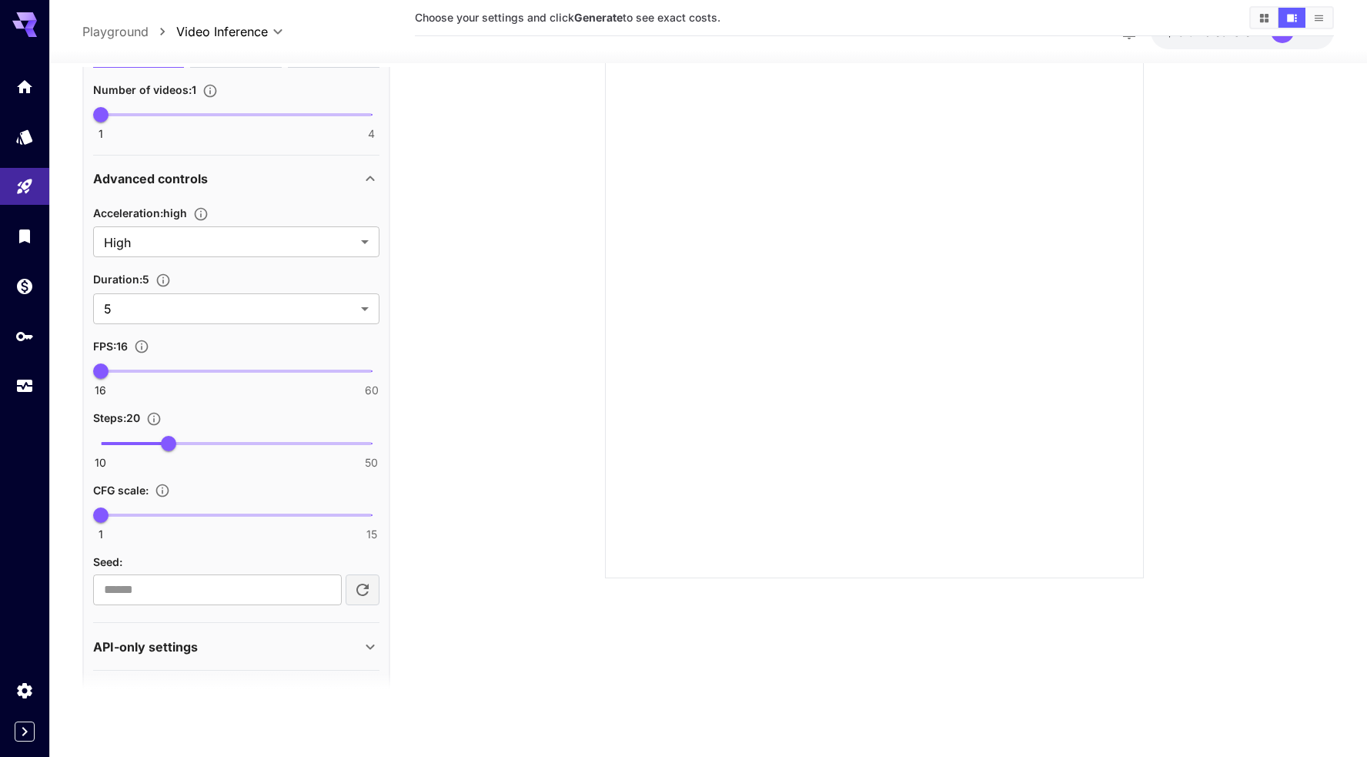
scroll to position [0, 0]
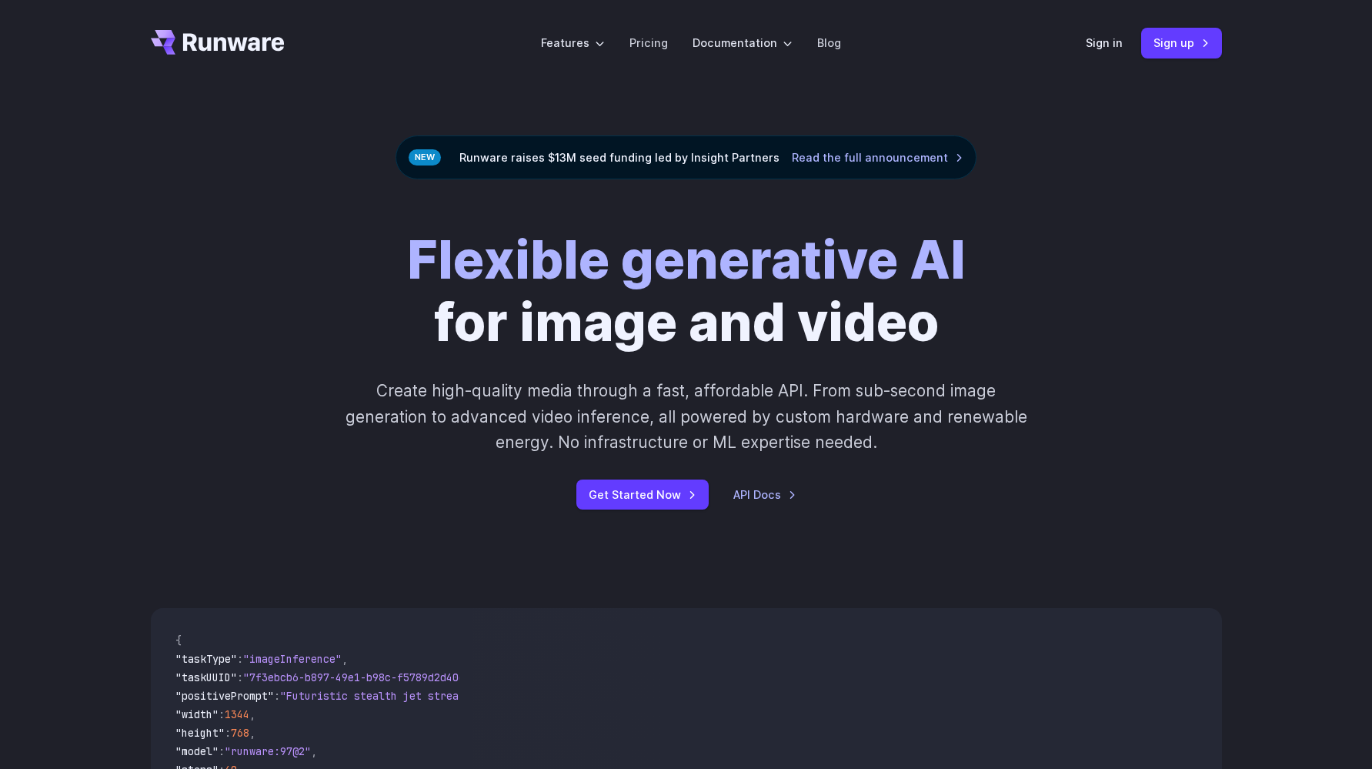
click at [1111, 29] on div "Sign in Sign up" at bounding box center [1154, 43] width 136 height 30
click at [1107, 50] on link "Sign in" at bounding box center [1104, 43] width 37 height 18
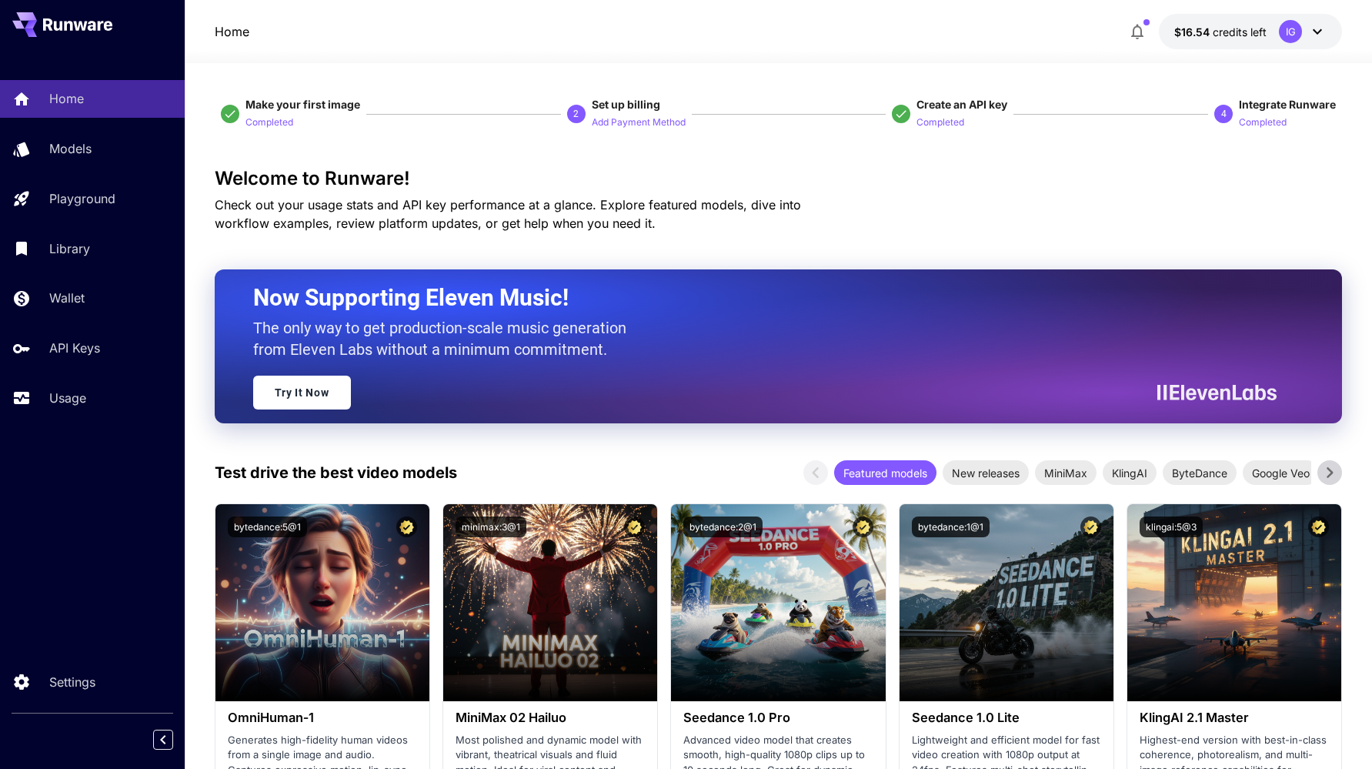
click at [71, 150] on p "Models" at bounding box center [73, 148] width 42 height 18
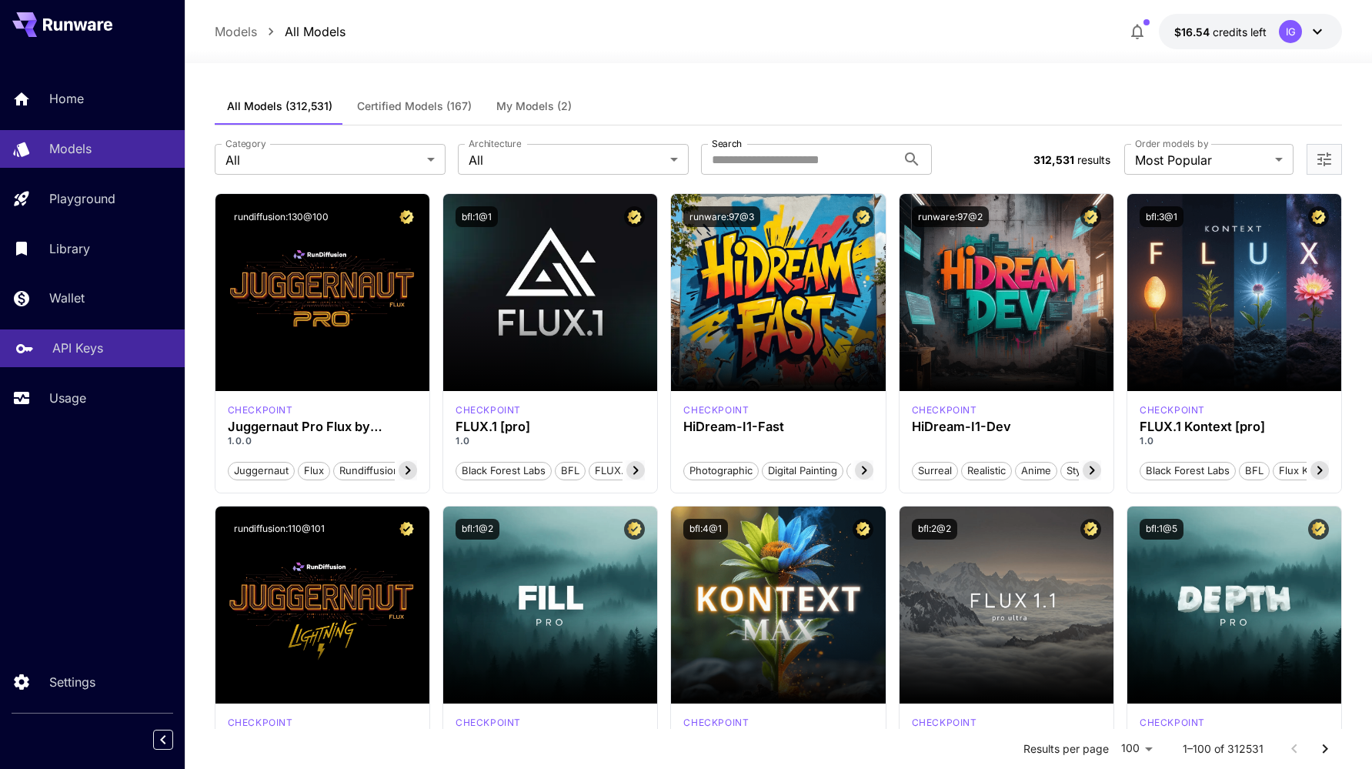
click at [80, 355] on p "API Keys" at bounding box center [77, 348] width 51 height 18
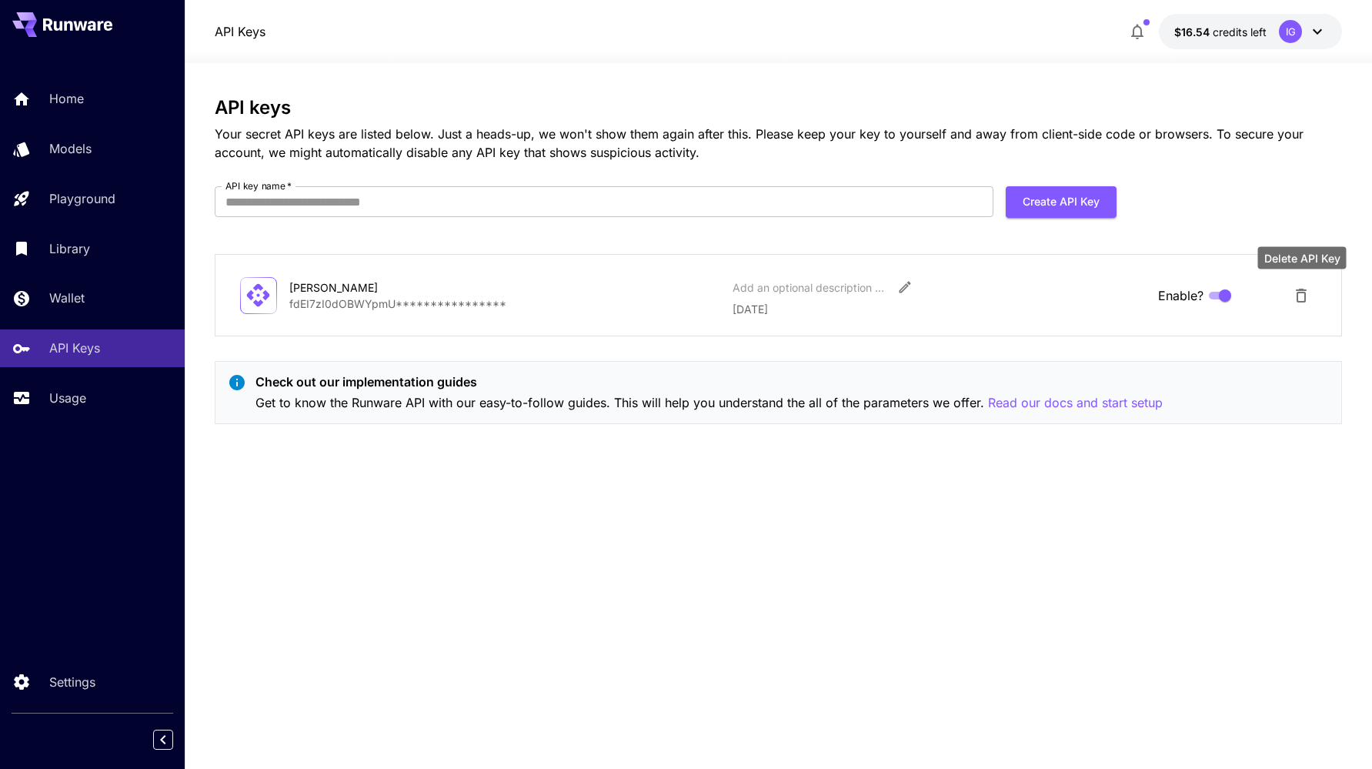
click at [1304, 292] on icon "Delete API Key" at bounding box center [1301, 296] width 11 height 14
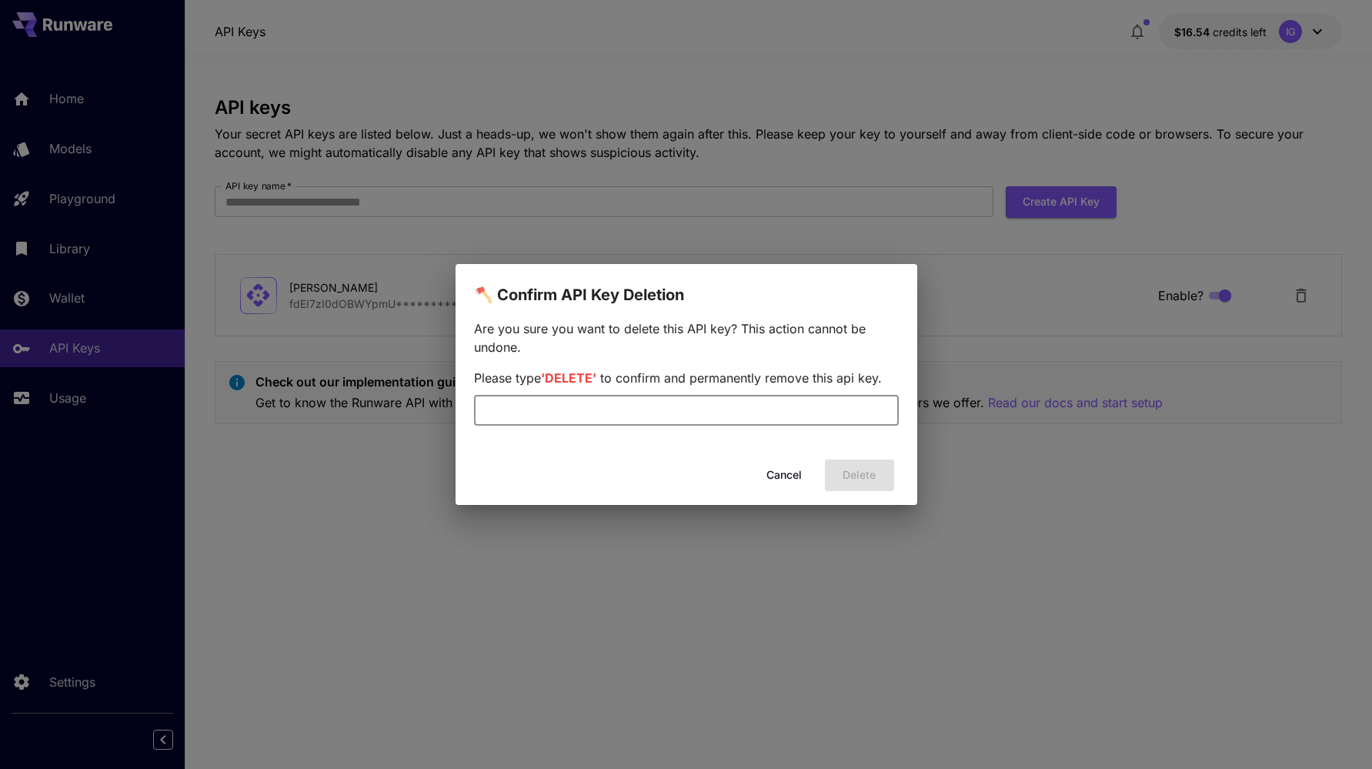
click at [630, 412] on input "text" at bounding box center [686, 410] width 425 height 31
type input "******"
click at [863, 479] on button "Delete" at bounding box center [859, 475] width 69 height 32
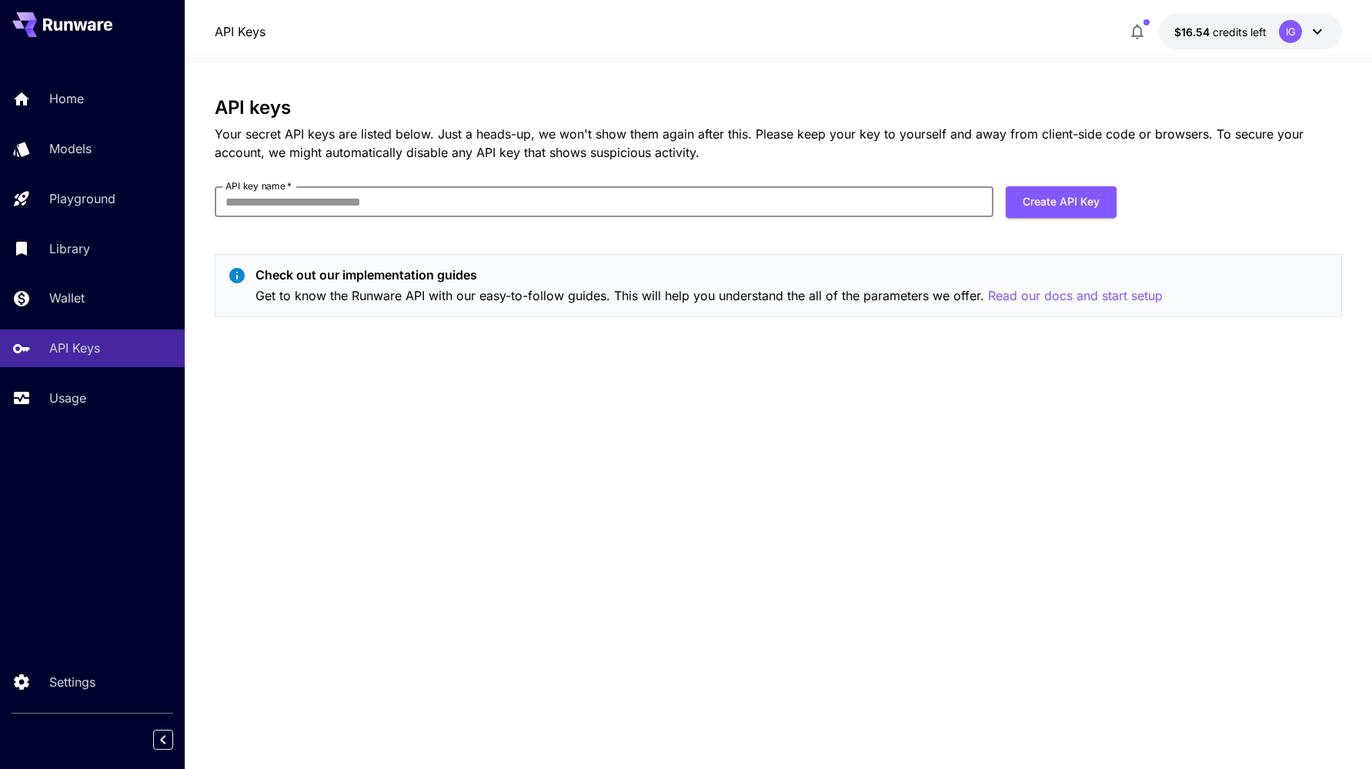
click at [306, 209] on input "API key name   *" at bounding box center [605, 201] width 780 height 31
type input "***"
click at [1047, 203] on button "Create API Key" at bounding box center [1061, 202] width 111 height 32
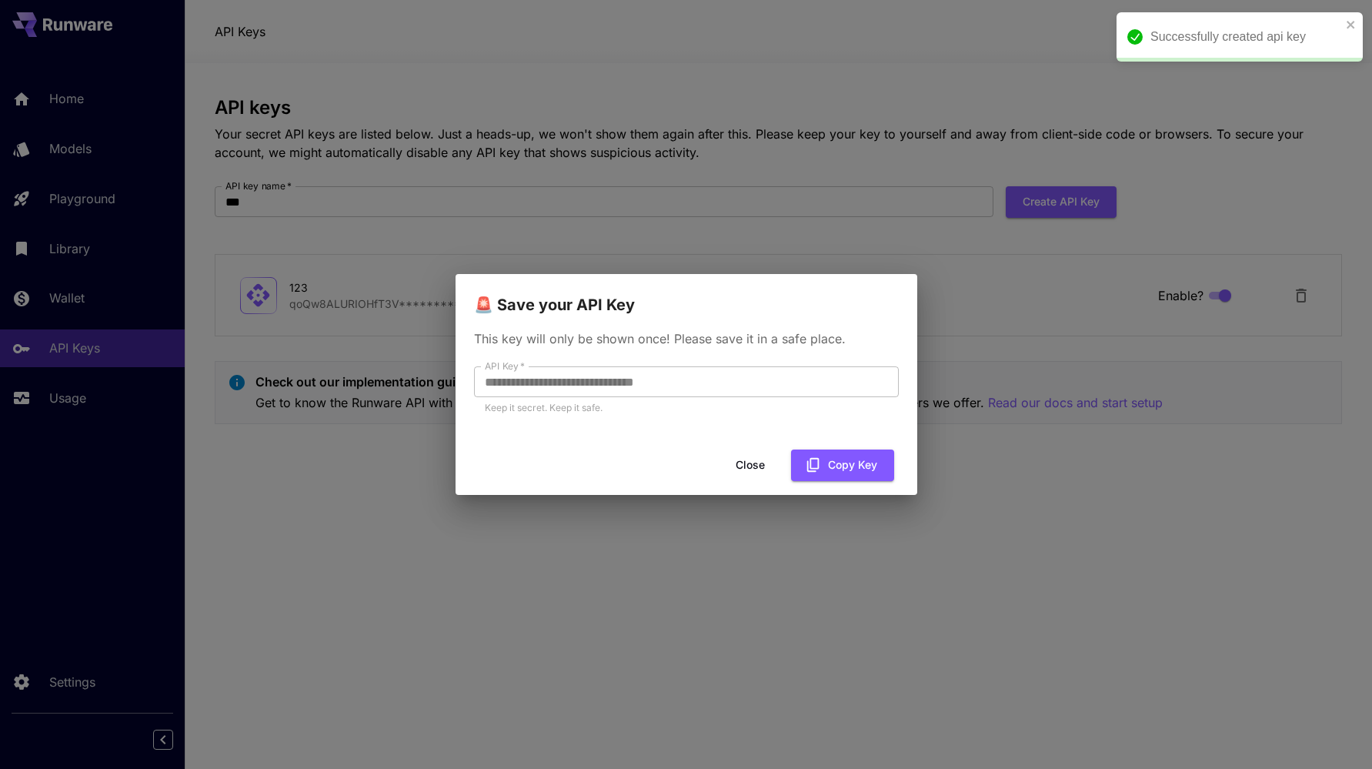
click at [463, 371] on div "**********" at bounding box center [687, 380] width 462 height 126
click at [848, 461] on button "Copy Key" at bounding box center [842, 465] width 103 height 32
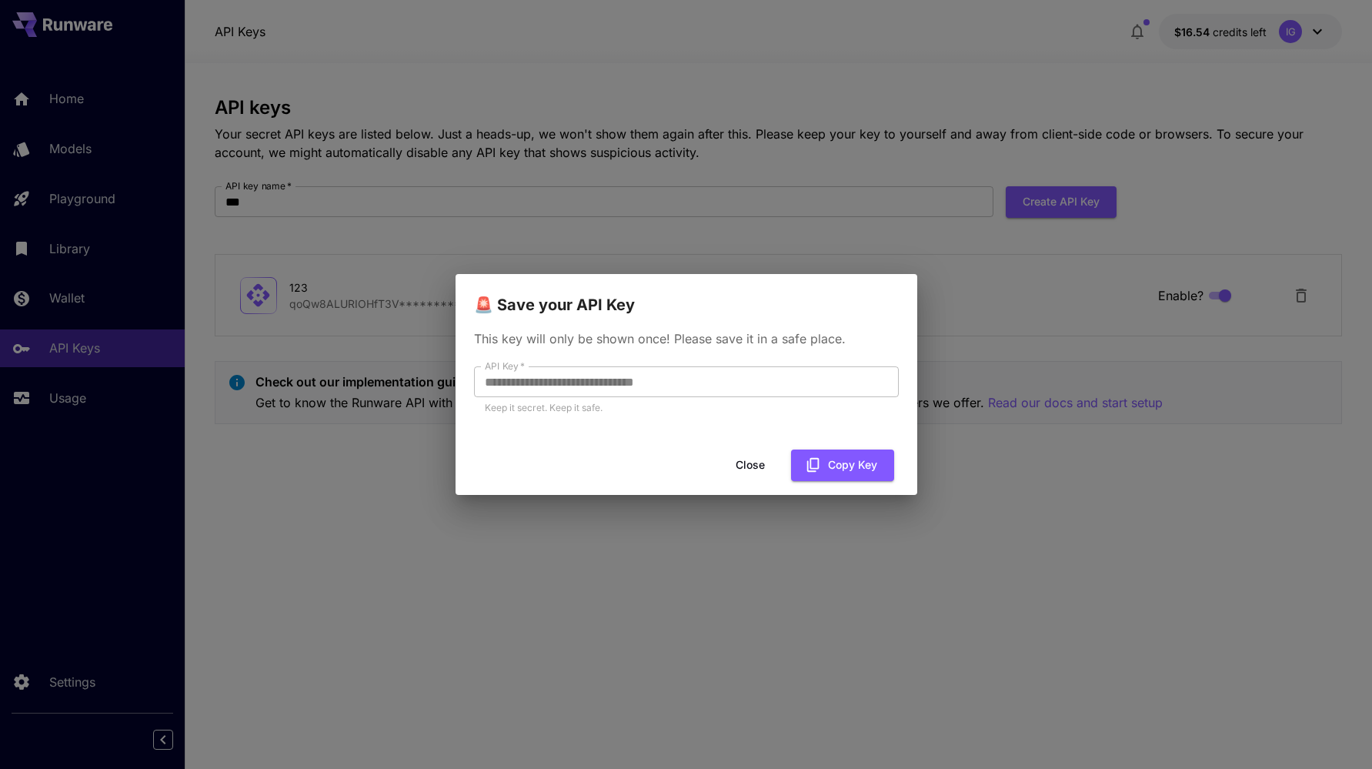
click at [760, 471] on button "Close" at bounding box center [750, 465] width 69 height 32
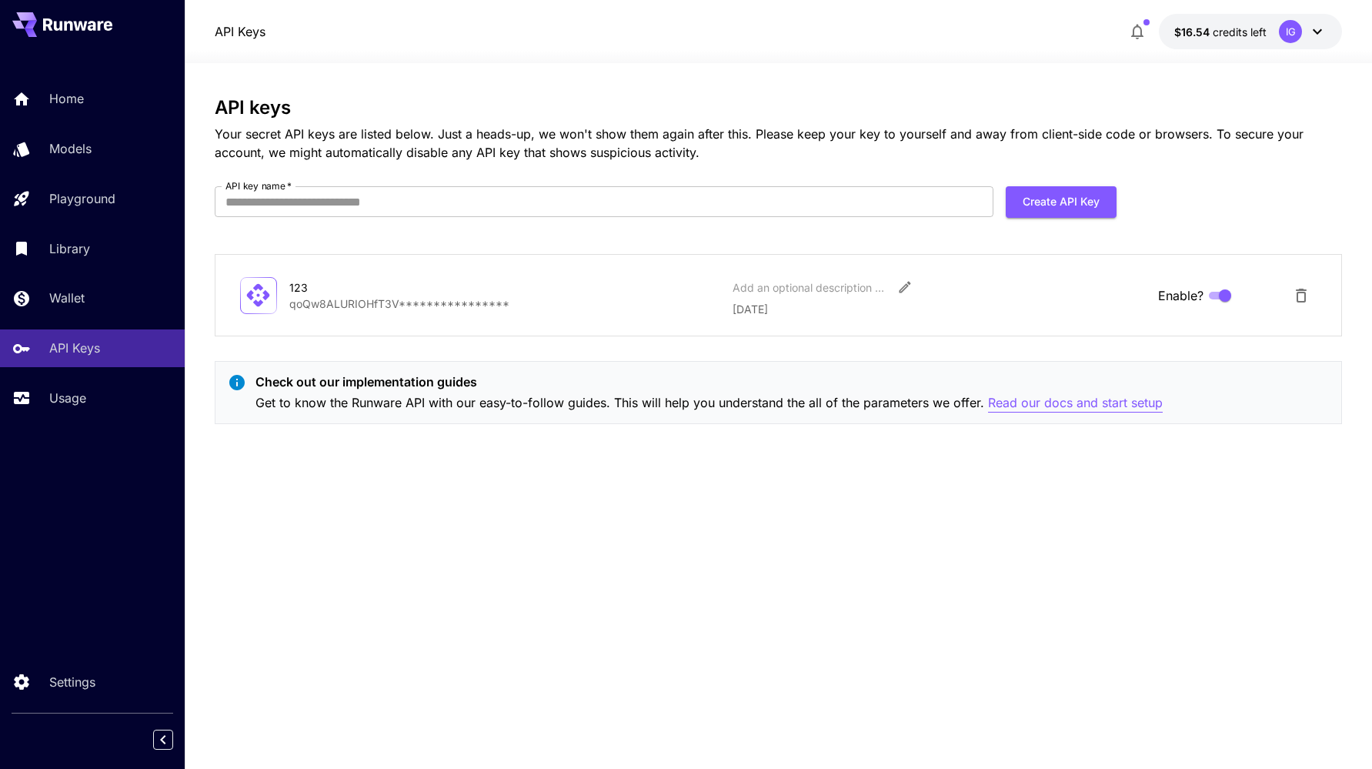
click at [1058, 401] on p "Read our docs and start setup" at bounding box center [1075, 402] width 175 height 19
